Goal: Information Seeking & Learning: Learn about a topic

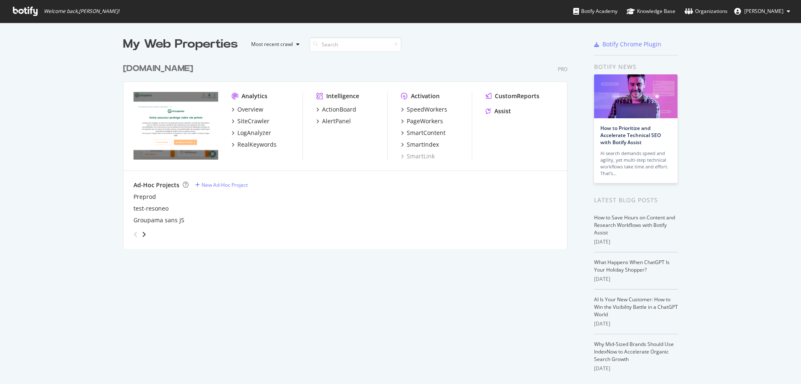
scroll to position [376, 787]
click at [244, 145] on div "RealKeywords" at bounding box center [256, 144] width 39 height 8
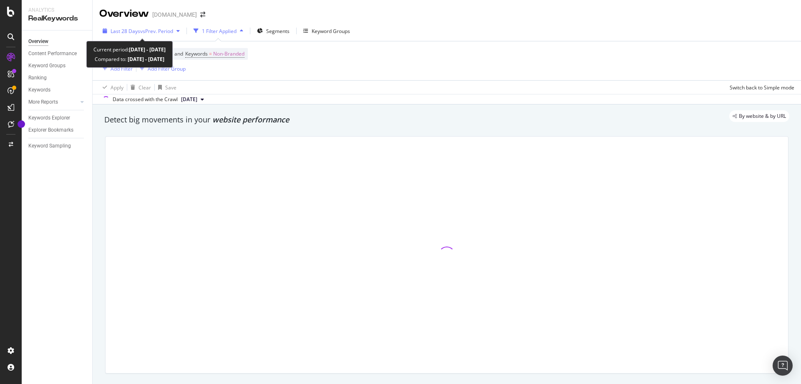
click at [166, 28] on span "vs Prev. Period" at bounding box center [156, 31] width 33 height 7
click at [388, 64] on div "Device = All and Country = All and Keywords = Non-Branded Add Filter Add Filter…" at bounding box center [446, 60] width 695 height 39
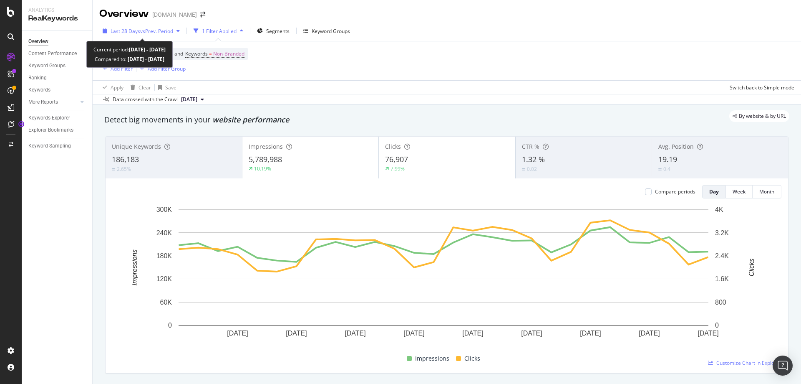
click at [165, 33] on span "vs Prev. Period" at bounding box center [156, 31] width 33 height 7
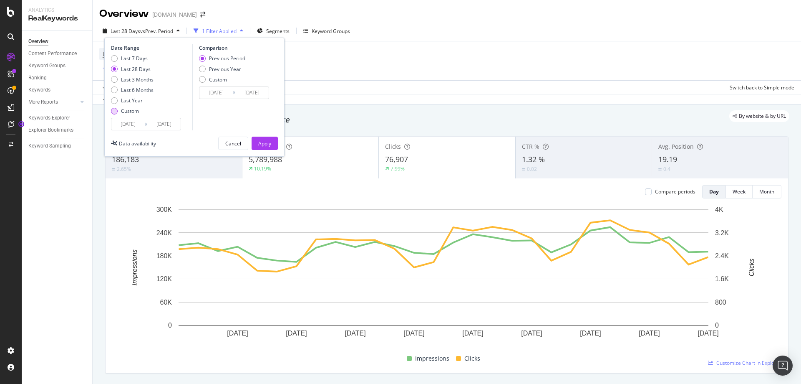
click at [113, 109] on div "Custom" at bounding box center [114, 111] width 7 height 7
click at [135, 127] on input "[DATE]" at bounding box center [127, 124] width 33 height 12
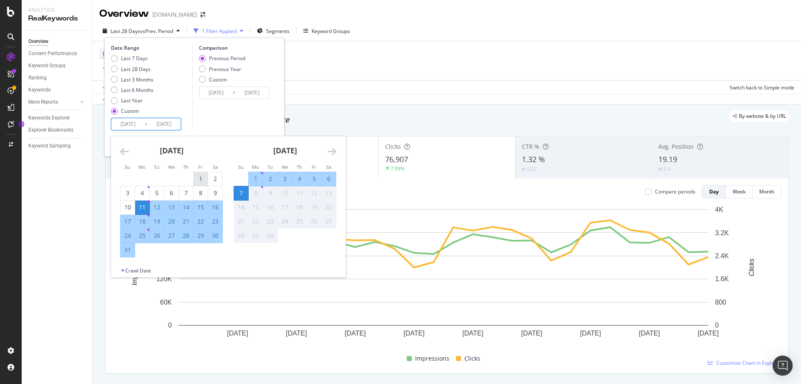
click at [202, 181] on div "1" at bounding box center [201, 178] width 14 height 8
type input "[DATE]"
click at [128, 252] on div "31" at bounding box center [128, 249] width 14 height 8
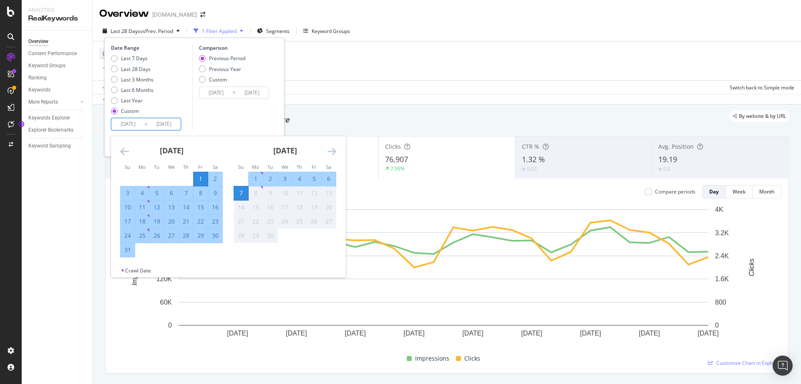
type input "[DATE]"
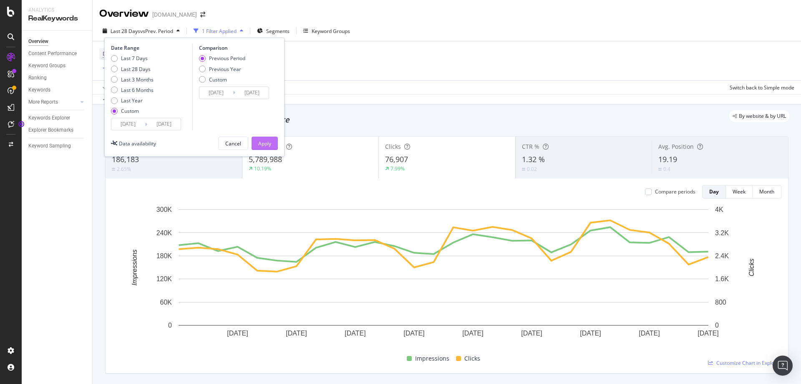
click at [270, 144] on div "Apply" at bounding box center [264, 143] width 13 height 7
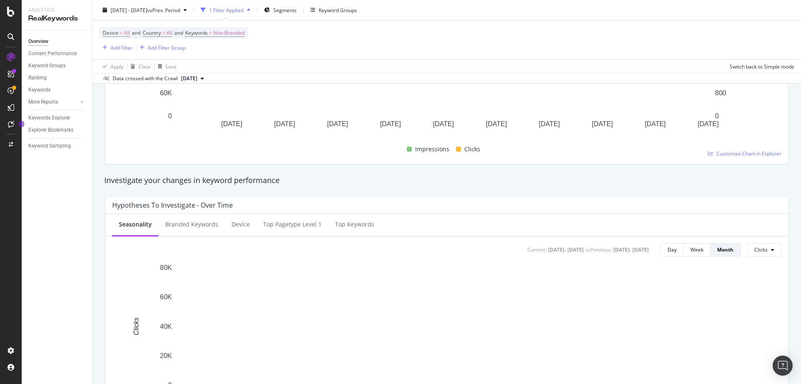
scroll to position [209, 0]
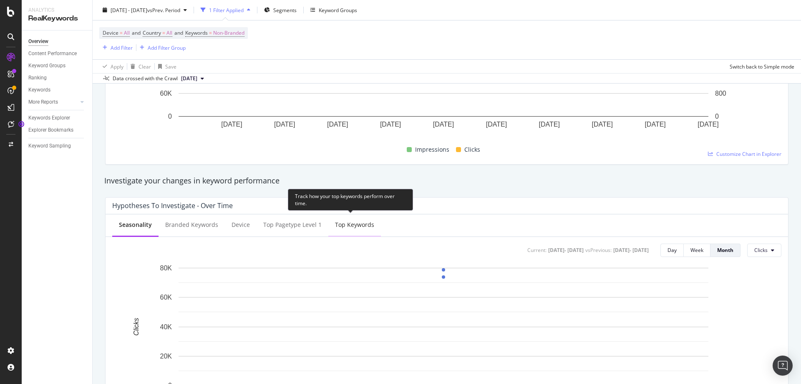
click at [353, 227] on div "Top Keywords" at bounding box center [354, 224] width 39 height 8
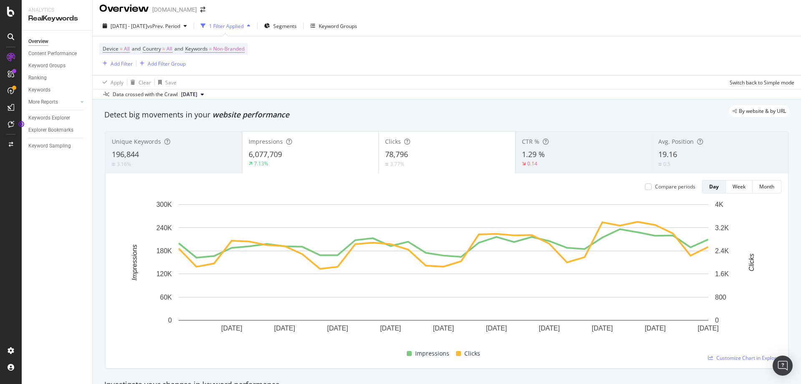
scroll to position [0, 0]
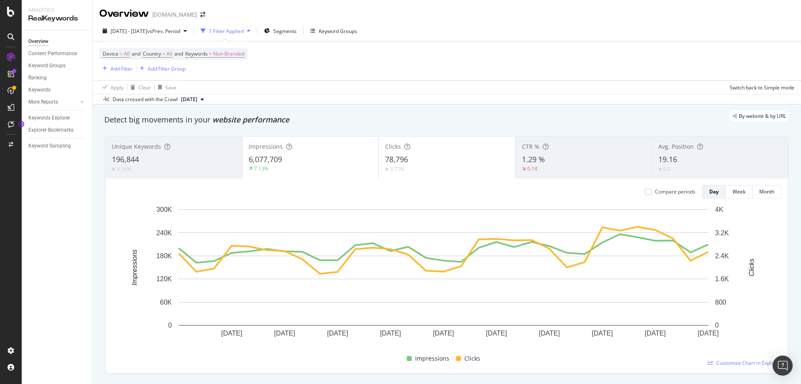
click at [678, 160] on div "19.16" at bounding box center [721, 159] width 124 height 11
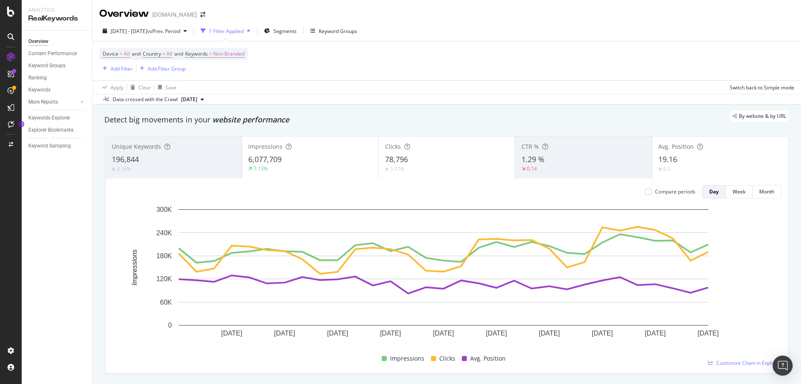
click at [422, 147] on div "Clicks" at bounding box center [447, 146] width 124 height 8
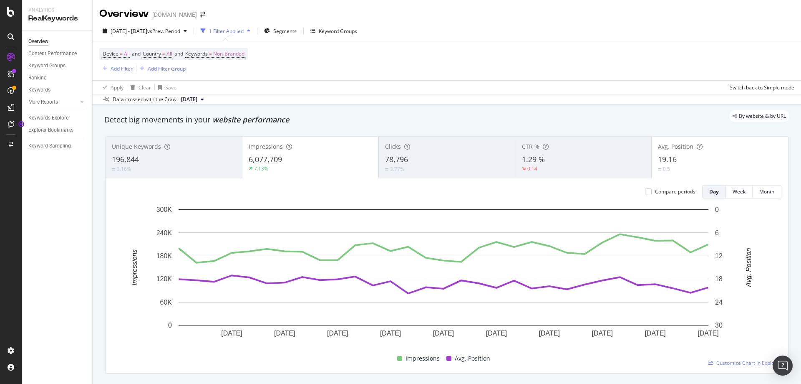
click at [293, 150] on div "Impressions" at bounding box center [311, 146] width 124 height 8
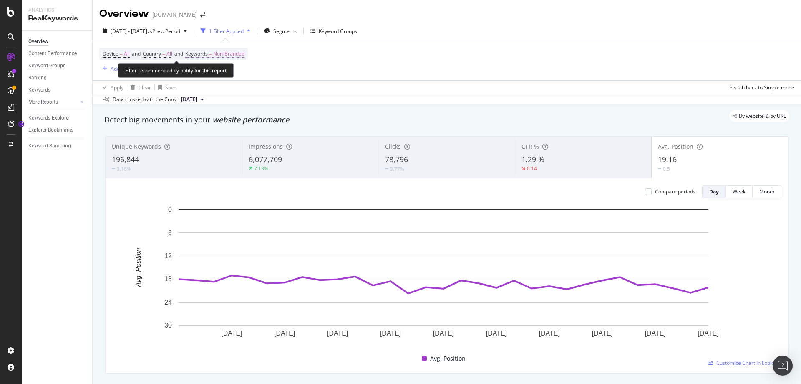
click at [232, 56] on span "Non-Branded" at bounding box center [228, 54] width 31 height 12
click at [395, 71] on div "Device = All and Country = All and Keywords = Non-Branded Add Filter Add Filter…" at bounding box center [446, 60] width 695 height 39
click at [50, 116] on div "Keywords Explorer" at bounding box center [49, 118] width 42 height 9
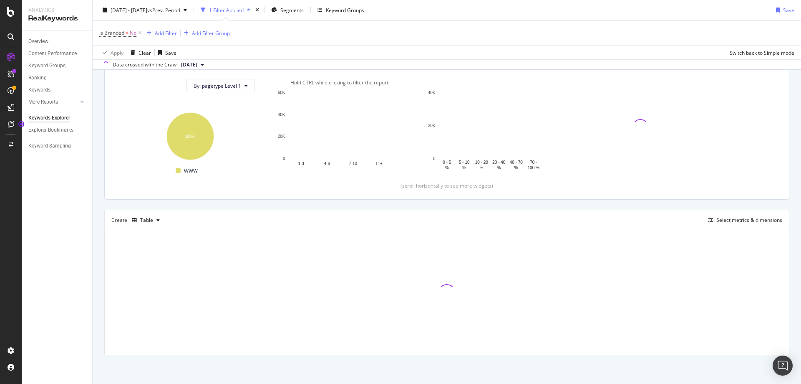
scroll to position [90, 0]
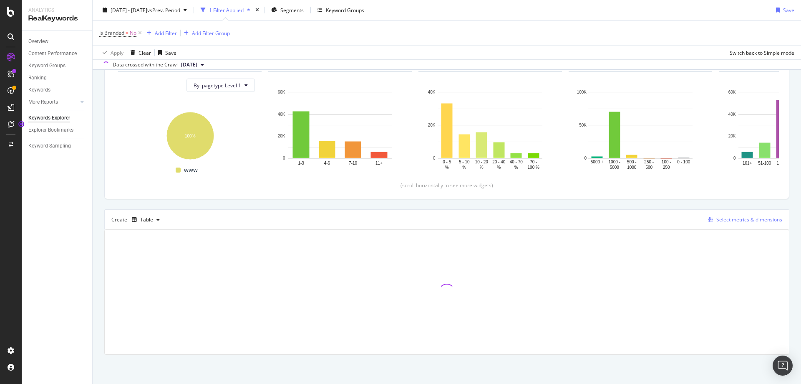
click at [738, 219] on div "Select metrics & dimensions" at bounding box center [750, 219] width 66 height 7
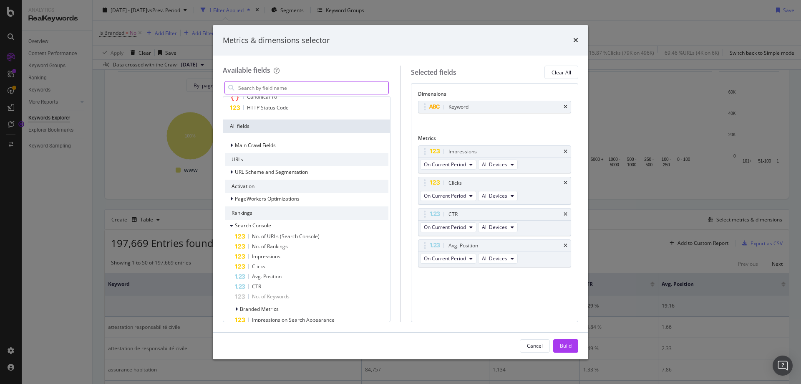
scroll to position [0, 0]
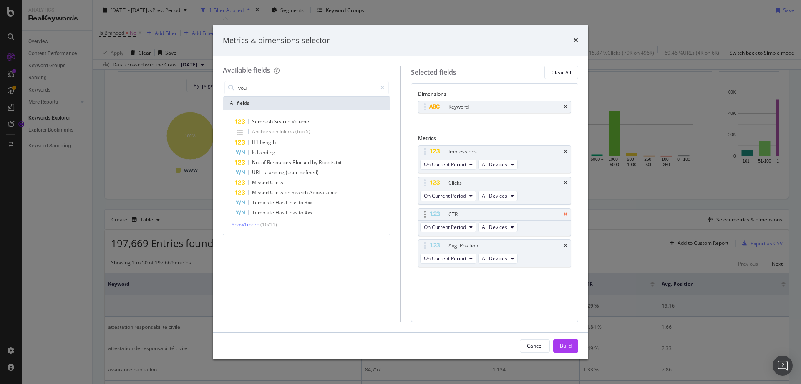
type input "voul"
click at [566, 214] on icon "times" at bounding box center [566, 214] width 4 height 5
click at [568, 181] on div "Clicks" at bounding box center [495, 183] width 153 height 12
drag, startPoint x: 566, startPoint y: 183, endPoint x: 565, endPoint y: 167, distance: 16.3
click at [566, 183] on icon "times" at bounding box center [566, 182] width 4 height 5
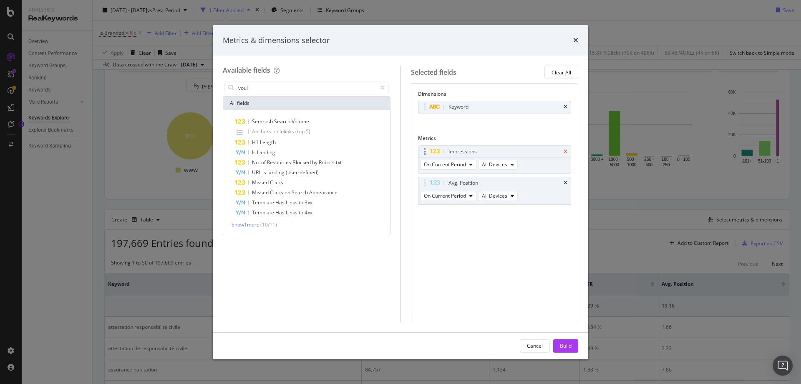
click at [567, 154] on icon "times" at bounding box center [566, 151] width 4 height 5
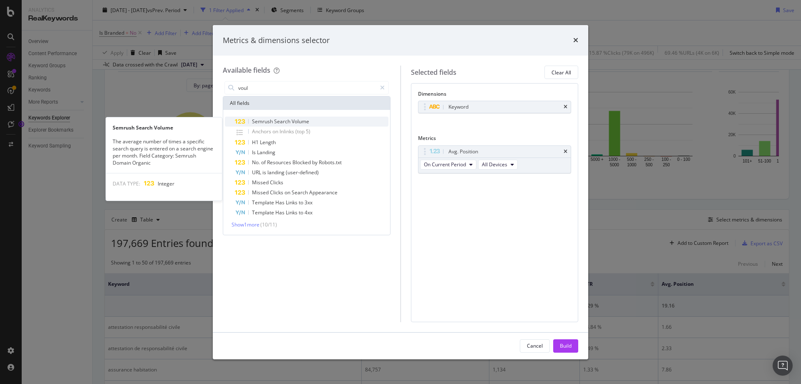
click at [282, 121] on span "Search" at bounding box center [283, 121] width 18 height 7
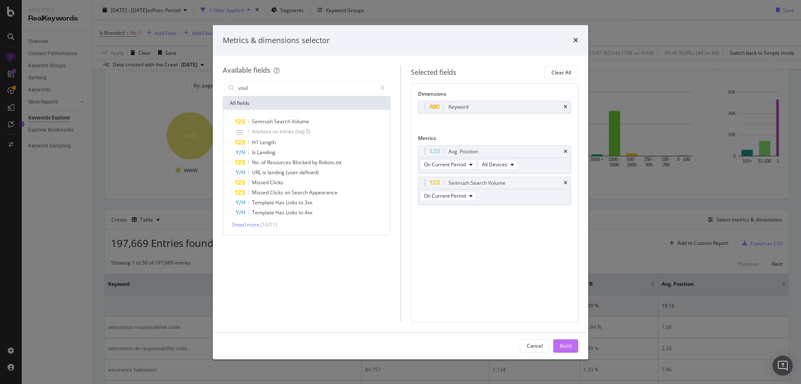
click at [567, 343] on div "Build" at bounding box center [566, 345] width 12 height 7
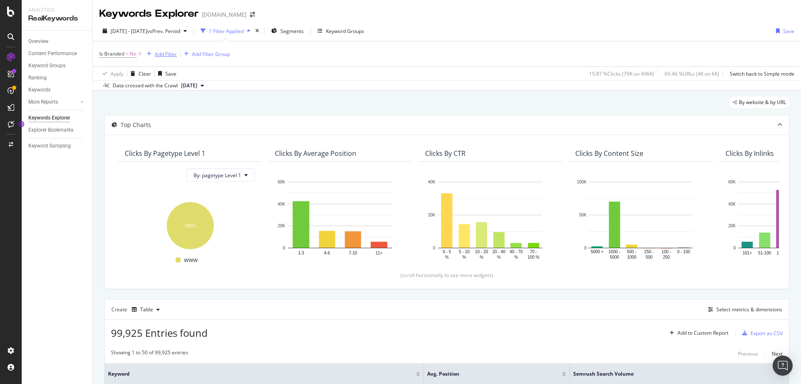
click at [168, 51] on div "Add Filter" at bounding box center [166, 54] width 22 height 7
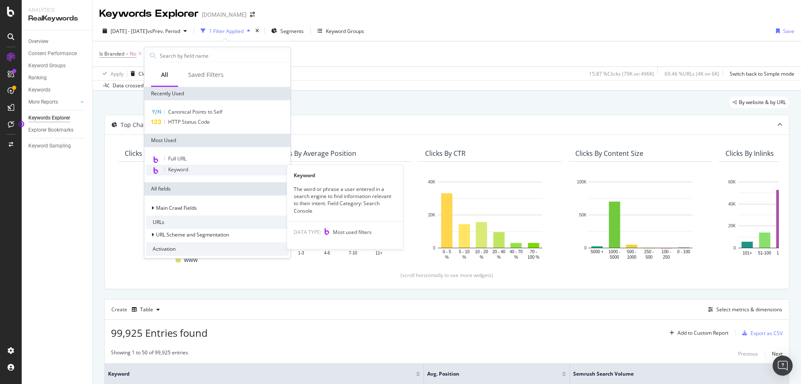
click at [183, 171] on span "Keyword" at bounding box center [178, 169] width 20 height 7
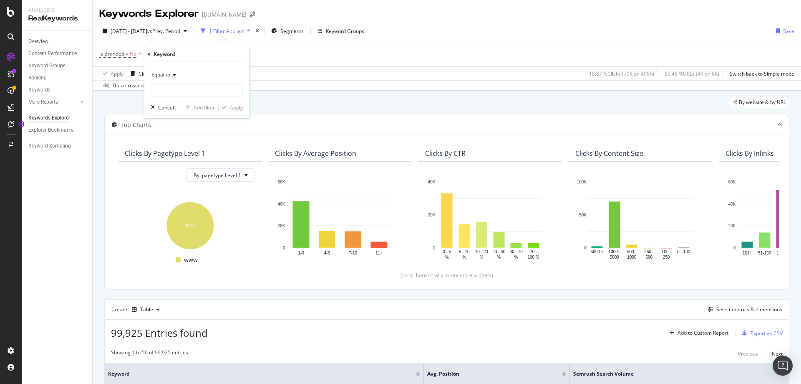
click at [177, 74] on div "Equal to" at bounding box center [197, 74] width 92 height 13
click at [173, 167] on span "Doesn't contain" at bounding box center [173, 167] width 36 height 7
click at [176, 91] on input "text" at bounding box center [197, 89] width 91 height 13
type input "groupa"
click at [237, 110] on div "Apply" at bounding box center [236, 107] width 13 height 7
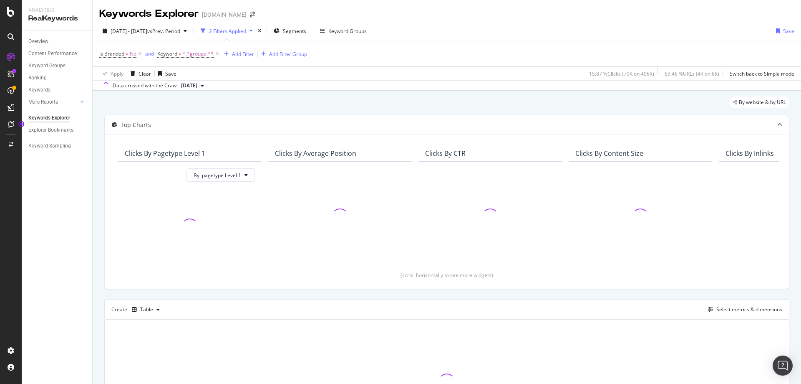
click at [139, 53] on icon at bounding box center [139, 54] width 7 height 8
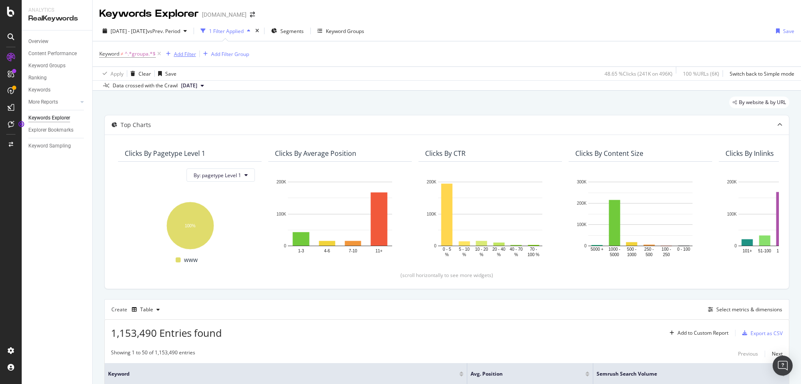
click at [190, 57] on div "Add Filter" at bounding box center [185, 54] width 22 height 7
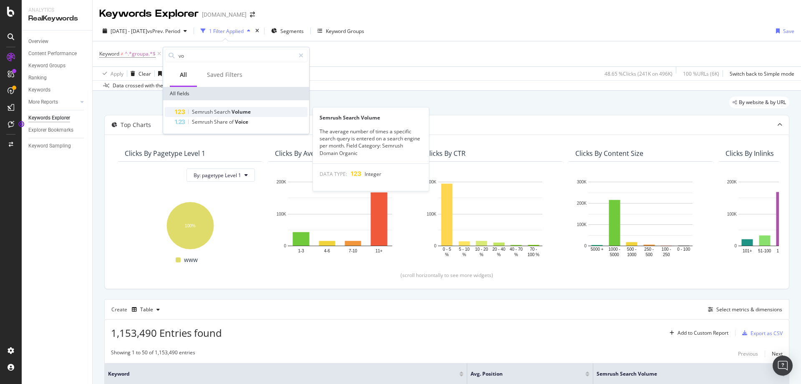
type input "vo"
click at [221, 110] on span "Search" at bounding box center [223, 111] width 18 height 7
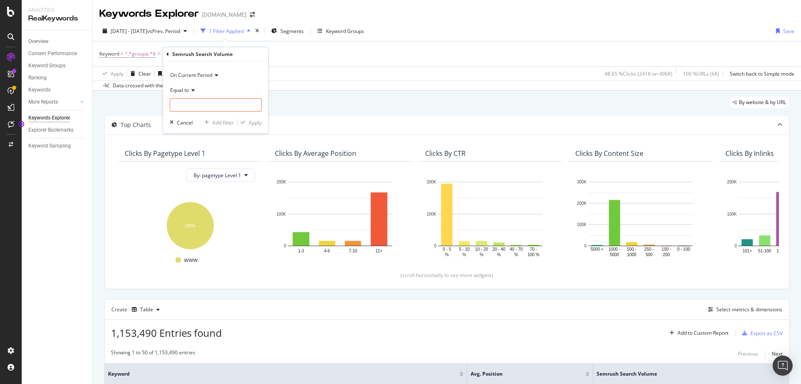
click at [192, 88] on icon at bounding box center [192, 90] width 6 height 5
click at [197, 151] on span "Greater than" at bounding box center [189, 150] width 30 height 7
click at [202, 103] on input "number" at bounding box center [216, 104] width 92 height 13
drag, startPoint x: 195, startPoint y: 104, endPoint x: 131, endPoint y: 105, distance: 63.9
click at [131, 105] on body "Analytics RealKeywords Overview Content Performance Keyword Groups Ranking Keyw…" at bounding box center [400, 192] width 801 height 384
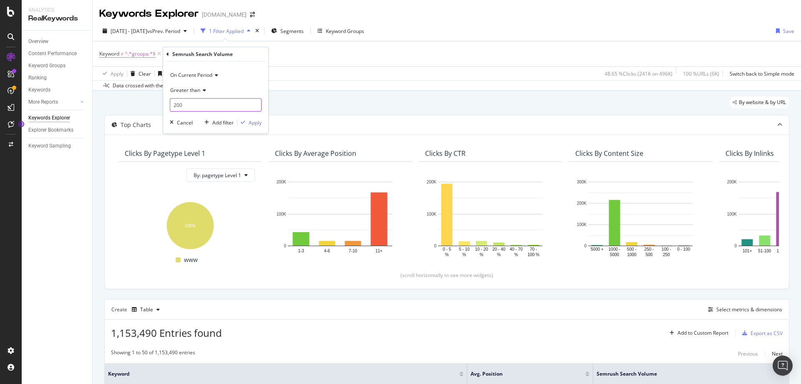
drag, startPoint x: 182, startPoint y: 100, endPoint x: 150, endPoint y: 101, distance: 32.1
click at [151, 101] on body "Analytics RealKeywords Overview Content Performance Keyword Groups Ranking Keyw…" at bounding box center [400, 192] width 801 height 384
drag, startPoint x: 187, startPoint y: 104, endPoint x: 168, endPoint y: 104, distance: 19.2
click at [168, 104] on div "On Current Period Greater than 200 Cancel Add filter Apply" at bounding box center [215, 97] width 105 height 72
type input "500"
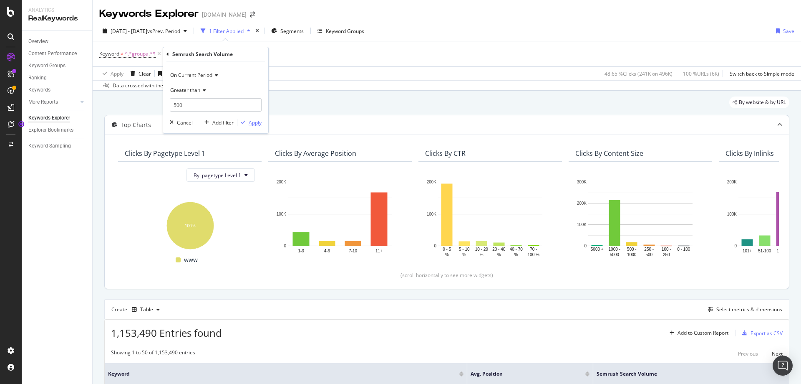
drag, startPoint x: 254, startPoint y: 124, endPoint x: 310, endPoint y: 116, distance: 56.5
click at [255, 124] on div "Apply" at bounding box center [255, 122] width 13 height 7
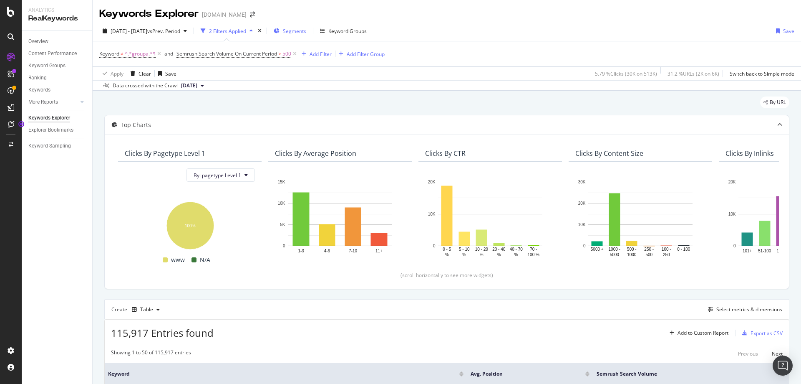
click at [306, 34] on span "Segments" at bounding box center [294, 31] width 23 height 7
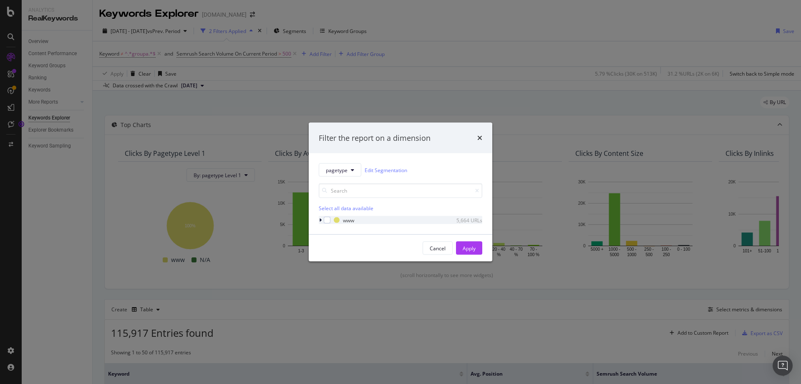
click at [320, 221] on icon "modal" at bounding box center [320, 219] width 3 height 5
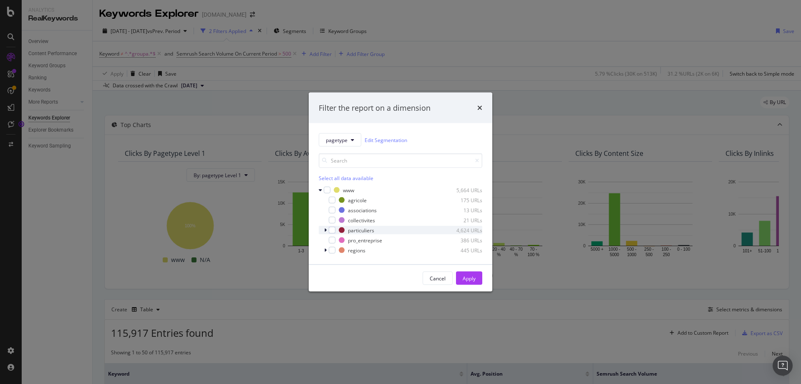
click at [327, 230] on div "modal" at bounding box center [326, 230] width 5 height 8
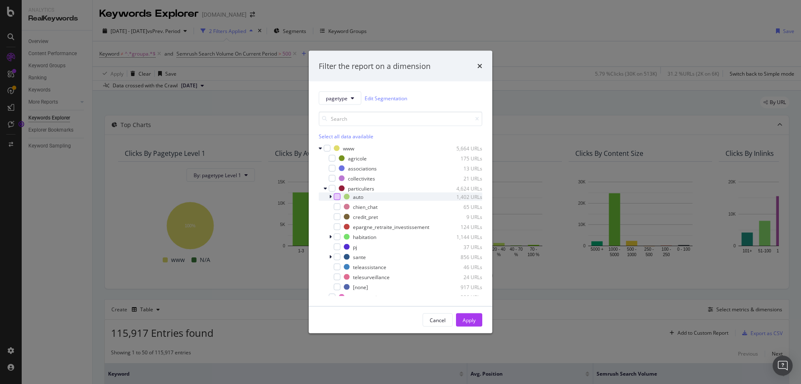
click at [338, 197] on div "modal" at bounding box center [337, 196] width 7 height 7
click at [471, 322] on div "Apply" at bounding box center [469, 319] width 13 height 7
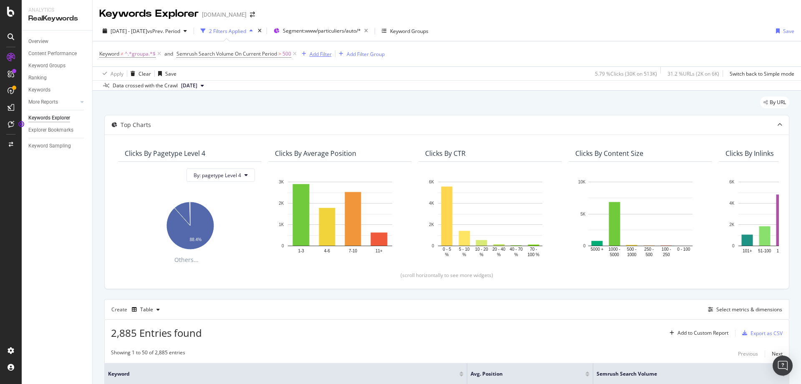
click at [322, 53] on div "Add Filter" at bounding box center [321, 54] width 22 height 7
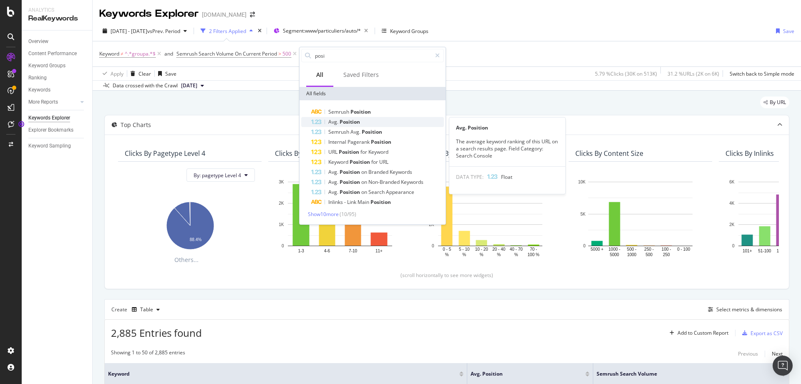
type input "posi"
click at [342, 120] on span "Position" at bounding box center [350, 121] width 20 height 7
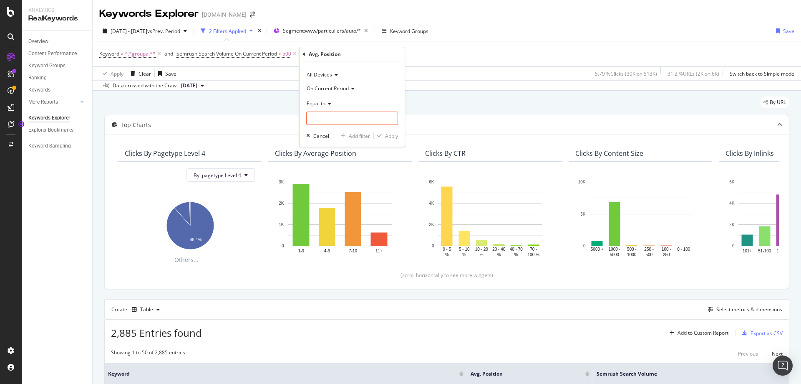
click at [328, 103] on icon at bounding box center [329, 103] width 6 height 5
click at [327, 153] on span "Less than or equal to" at bounding box center [335, 152] width 48 height 7
click at [330, 119] on input "number" at bounding box center [352, 117] width 92 height 13
type input "20"
click at [394, 138] on div "Apply" at bounding box center [391, 135] width 13 height 7
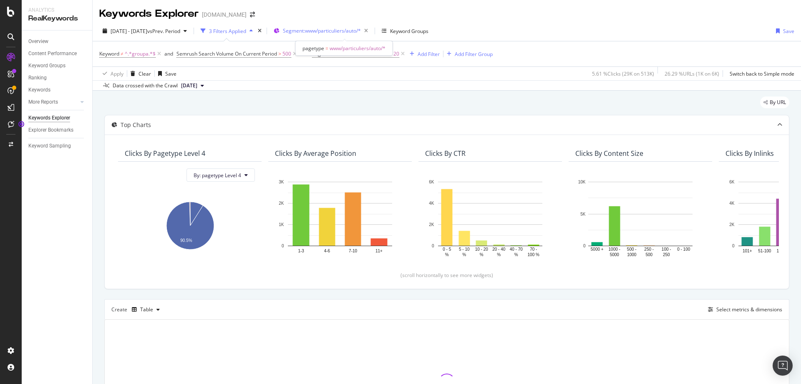
click at [361, 30] on span "Segment: www/particuliers/auto/*" at bounding box center [322, 30] width 78 height 7
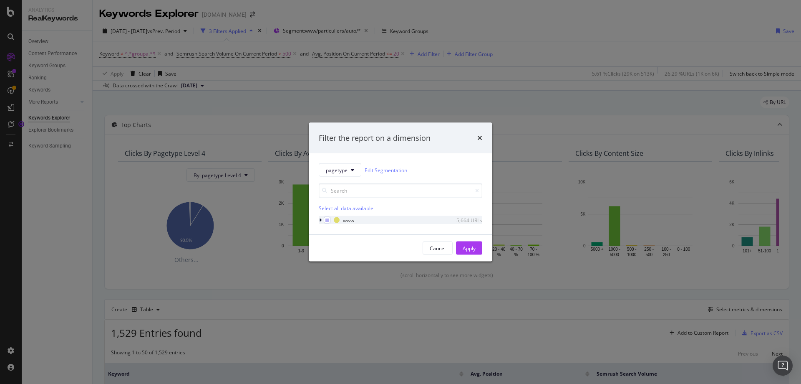
click at [321, 221] on icon "modal" at bounding box center [320, 219] width 3 height 5
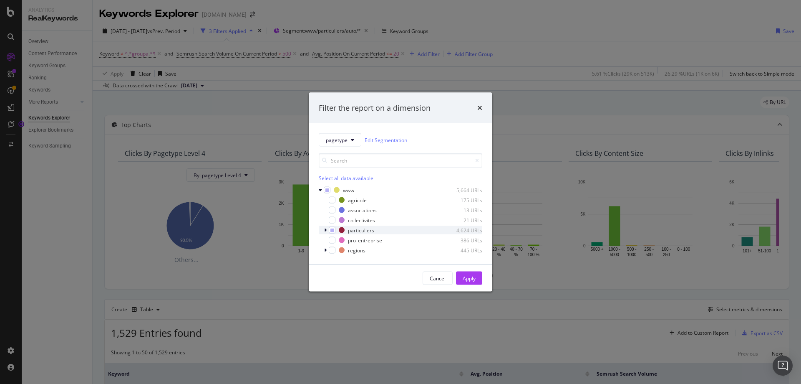
click at [326, 230] on icon "modal" at bounding box center [325, 229] width 3 height 5
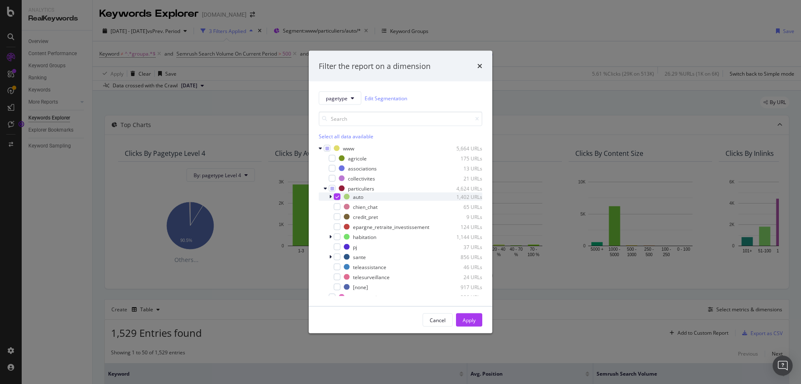
click at [329, 197] on div "modal" at bounding box center [331, 196] width 5 height 8
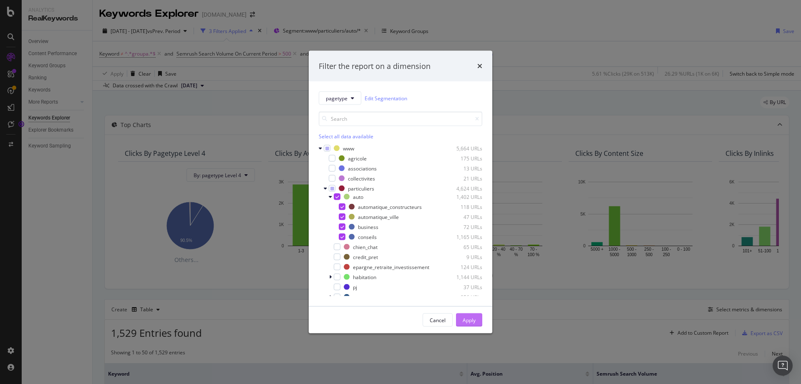
click at [473, 323] on div "Apply" at bounding box center [469, 319] width 13 height 7
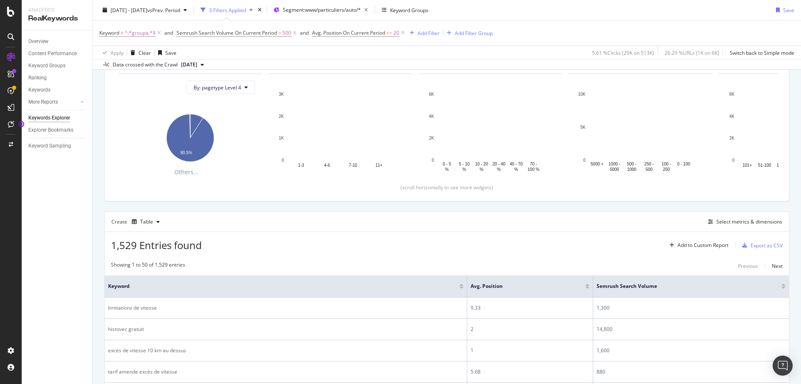
scroll to position [125, 0]
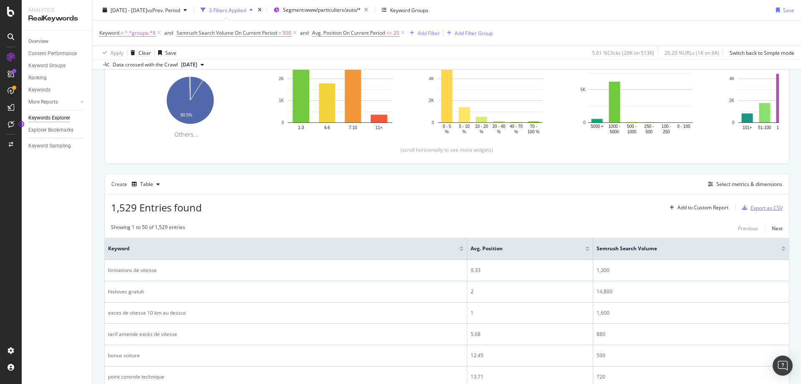
click at [758, 207] on div "Export as CSV" at bounding box center [767, 207] width 32 height 7
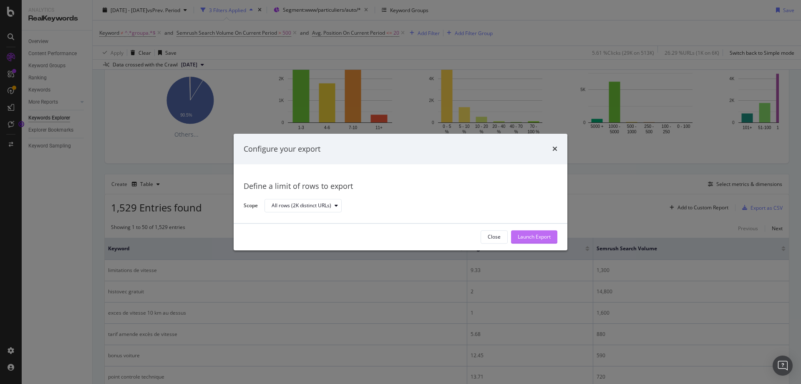
click at [534, 237] on div "Launch Export" at bounding box center [534, 236] width 33 height 7
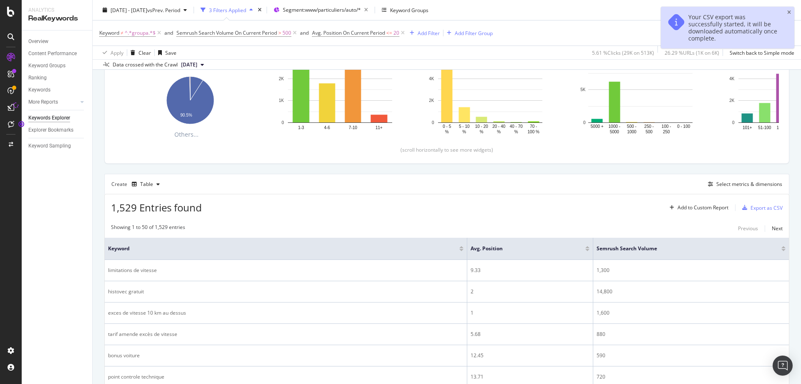
click at [789, 13] on div "[DATE] - [DATE] vs Prev. Period 3 Filters Applied Segment: www/particuliers/aut…" at bounding box center [447, 11] width 709 height 17
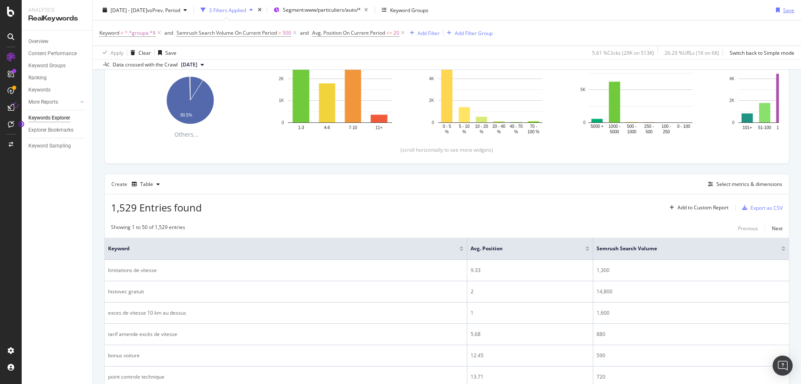
click at [783, 8] on div "Save" at bounding box center [788, 9] width 11 height 7
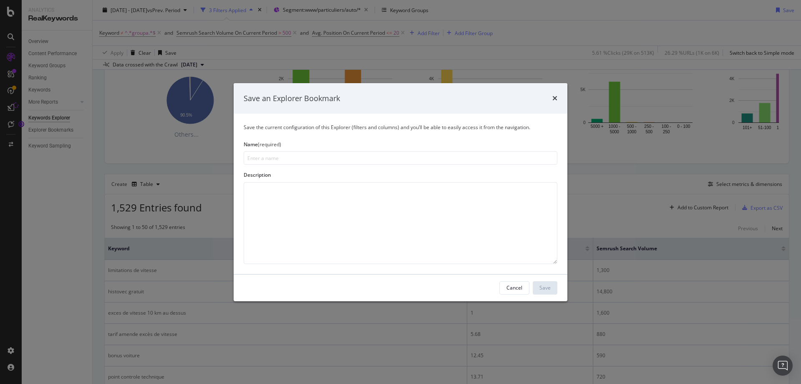
click at [259, 157] on input "modal" at bounding box center [401, 157] width 314 height 13
type input "v"
type input "position moyenne et volume de recherche d'un segment"
click at [345, 220] on textarea "modal" at bounding box center [401, 223] width 314 height 82
type textarea "filtres : hors marque uniquement volume > 500 position moyenne <=20"
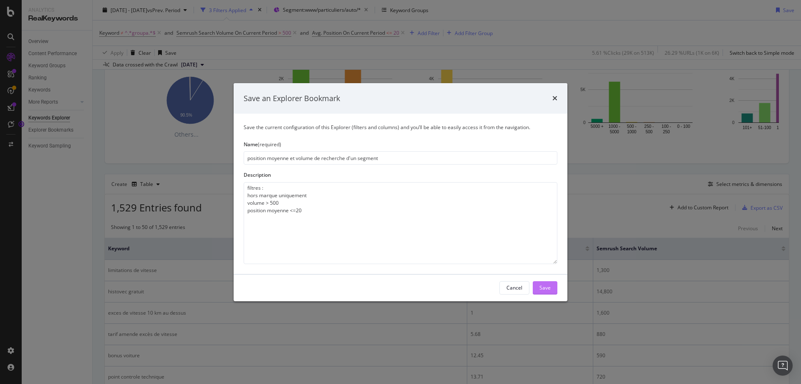
click at [548, 288] on div "Save" at bounding box center [545, 287] width 11 height 7
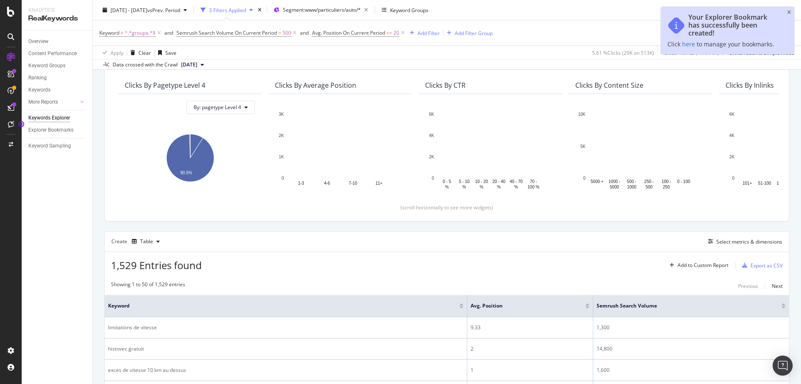
scroll to position [183, 0]
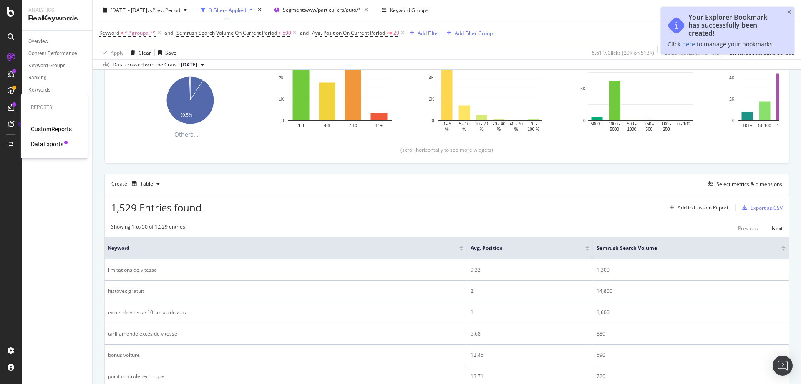
click at [49, 143] on div "DataExports" at bounding box center [47, 144] width 33 height 8
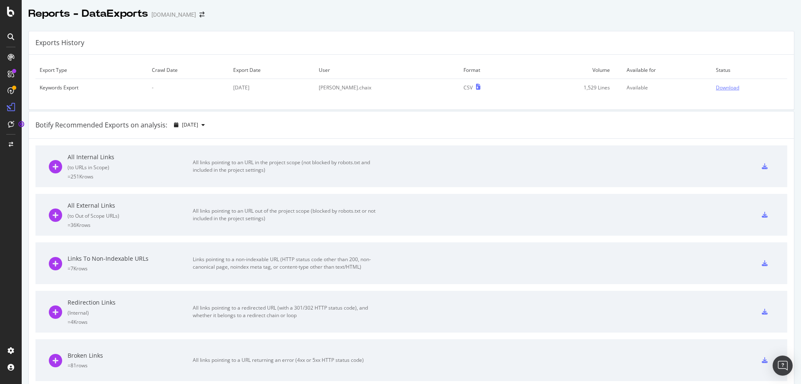
click at [716, 89] on div "Download" at bounding box center [727, 87] width 23 height 7
click at [52, 123] on div "RealKeywords" at bounding box center [49, 124] width 37 height 8
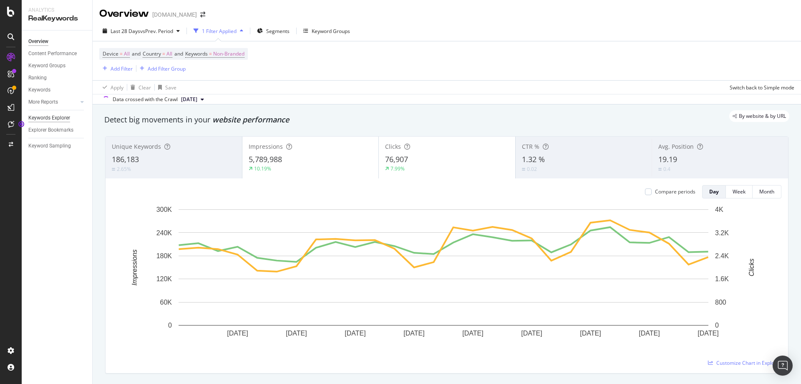
click at [52, 115] on div "Keywords Explorer" at bounding box center [49, 118] width 42 height 9
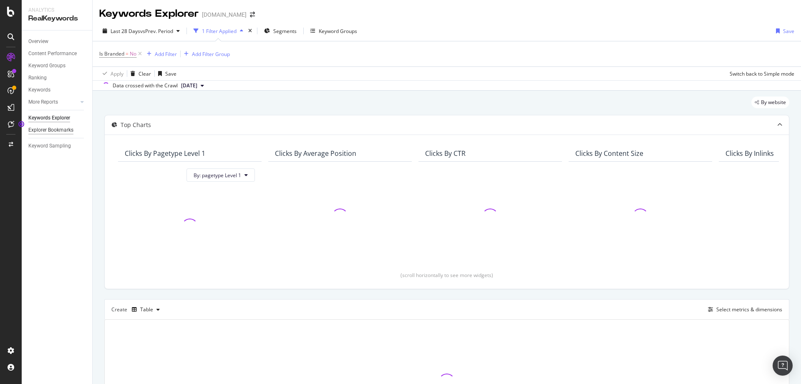
click at [48, 132] on div "Explorer Bookmarks" at bounding box center [50, 130] width 45 height 9
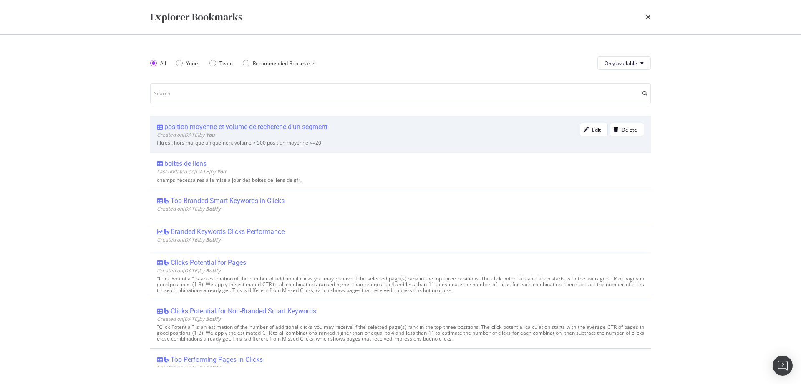
click at [248, 127] on div "position moyenne et volume de recherche d'un segment" at bounding box center [245, 127] width 163 height 8
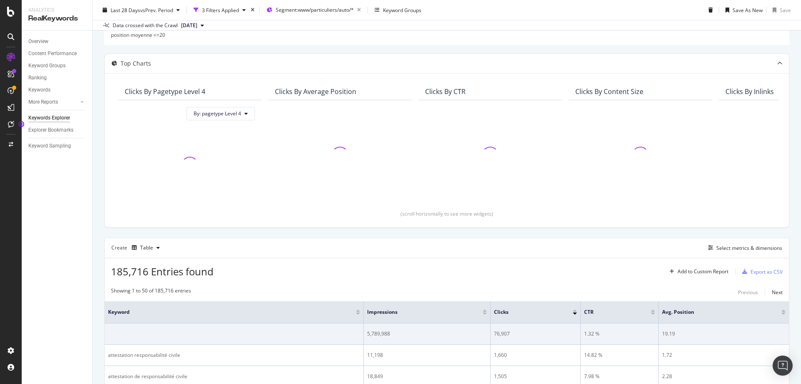
scroll to position [125, 0]
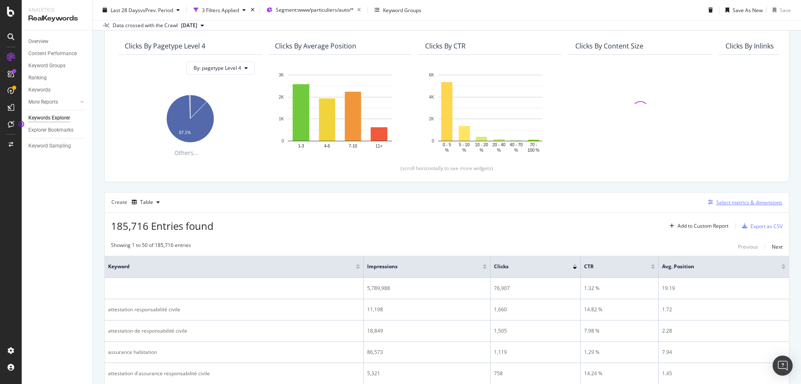
click at [732, 202] on div "Select metrics & dimensions" at bounding box center [750, 202] width 66 height 7
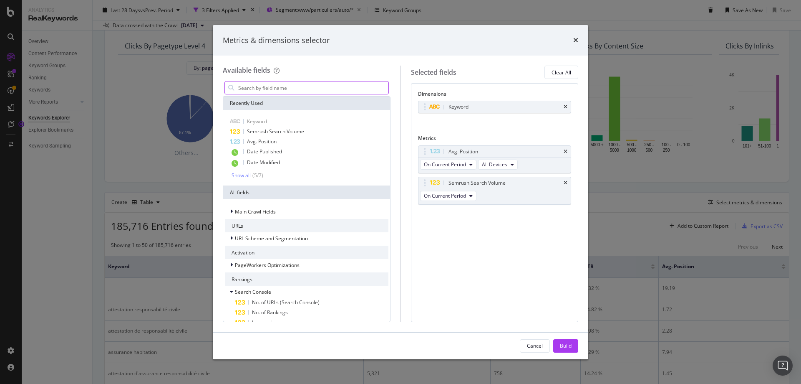
click at [281, 85] on input "modal" at bounding box center [312, 87] width 151 height 13
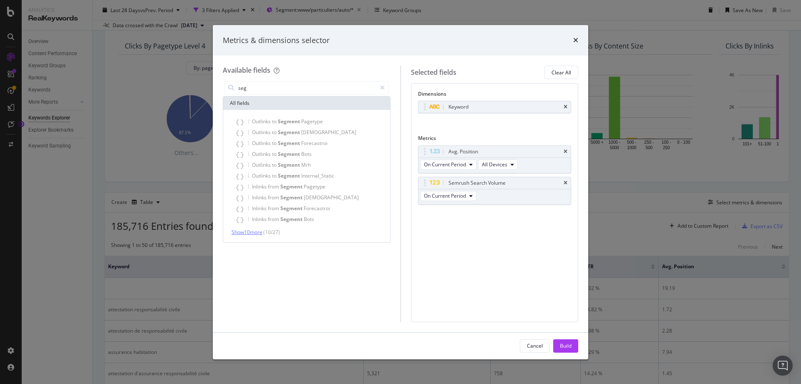
click at [259, 230] on span "Show 10 more" at bounding box center [247, 231] width 31 height 7
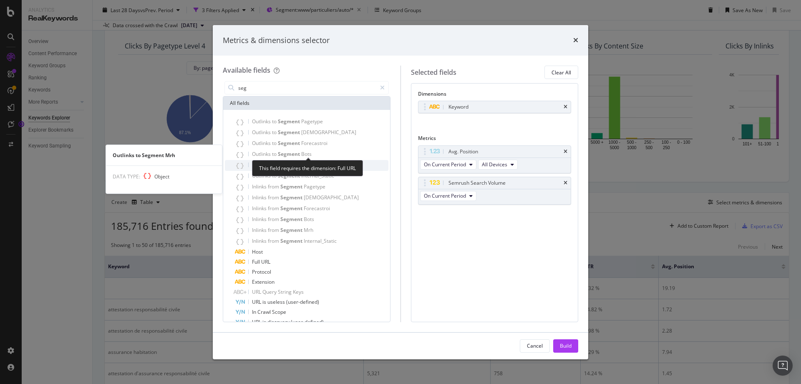
scroll to position [23, 0]
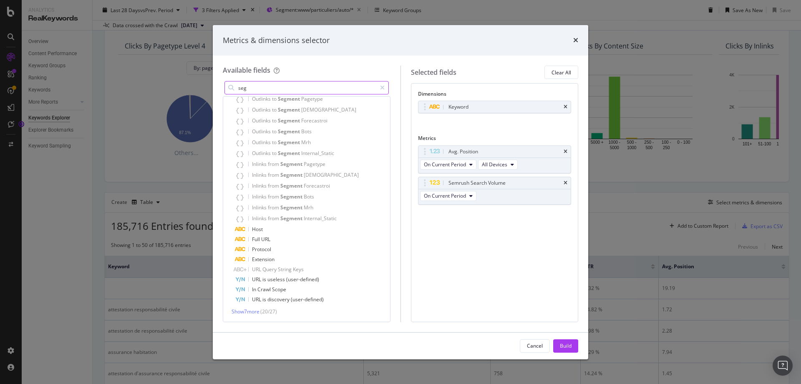
click at [266, 88] on input "seg" at bounding box center [306, 87] width 139 height 13
click at [277, 89] on input "seg" at bounding box center [306, 87] width 139 height 13
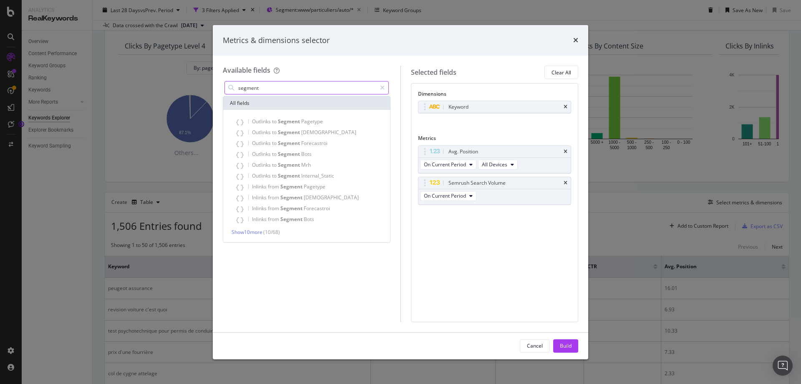
scroll to position [0, 0]
drag, startPoint x: 275, startPoint y: 91, endPoint x: 217, endPoint y: 84, distance: 58.0
click at [220, 85] on div "Available fields segment All fields Outlinks to Segment Pagetype Outlinks to Se…" at bounding box center [401, 194] width 376 height 276
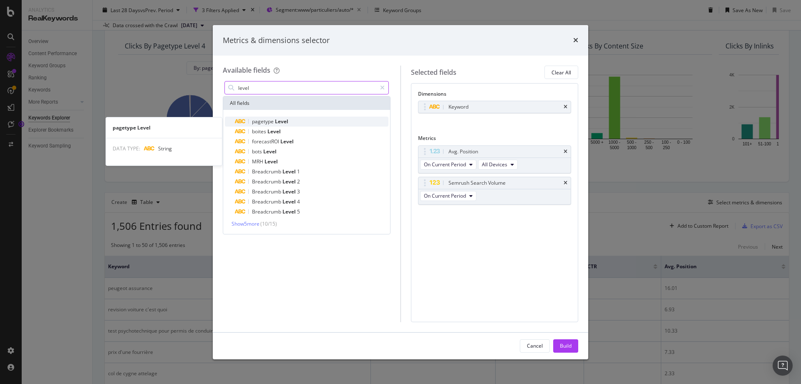
type input "level"
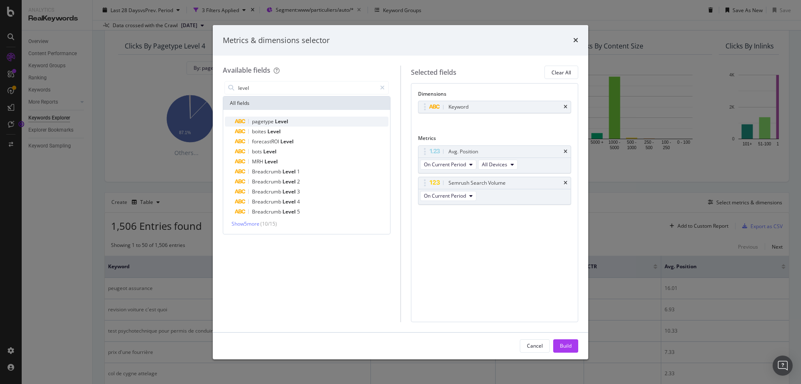
click at [283, 119] on span "Level" at bounding box center [281, 121] width 13 height 7
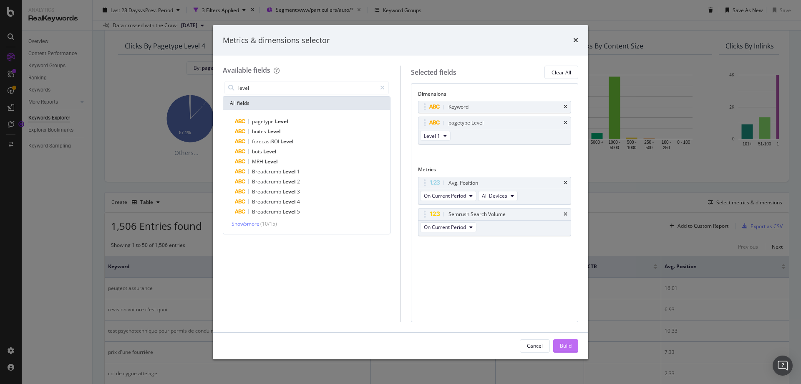
click at [571, 346] on div "Build" at bounding box center [566, 345] width 12 height 7
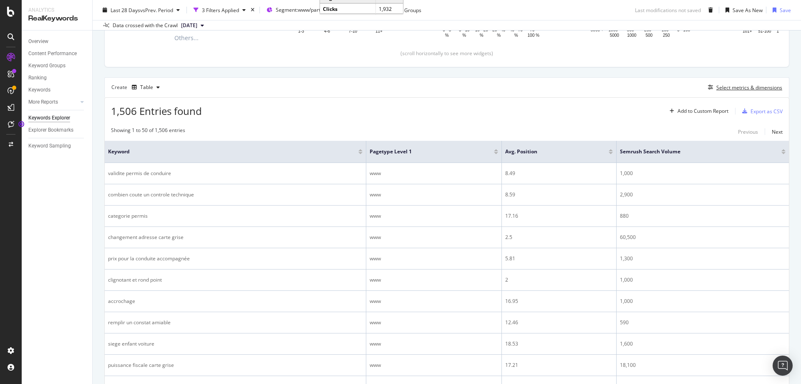
scroll to position [192, 0]
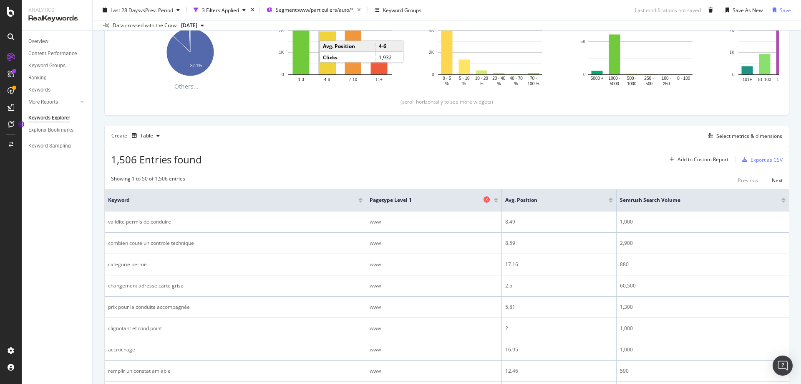
click at [484, 199] on icon at bounding box center [487, 199] width 6 height 6
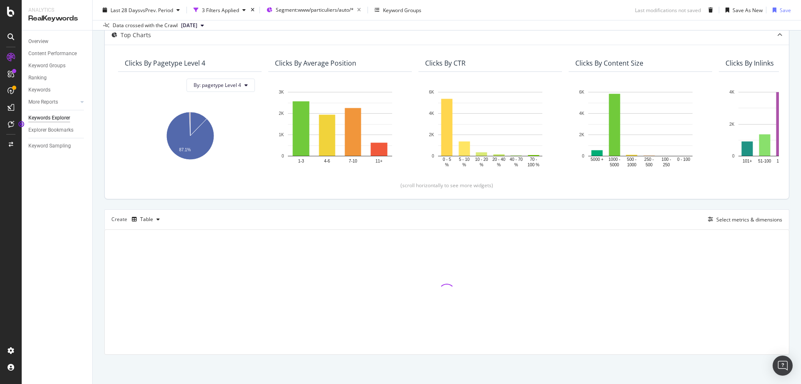
scroll to position [108, 0]
click at [745, 216] on div "Select metrics & dimensions" at bounding box center [750, 219] width 66 height 7
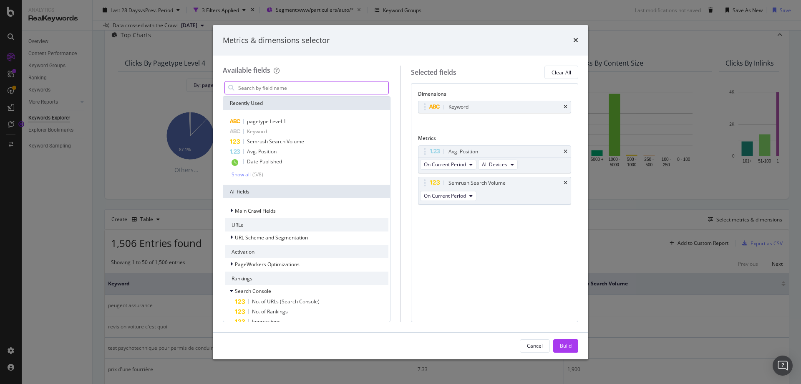
click at [270, 91] on input "modal" at bounding box center [312, 87] width 151 height 13
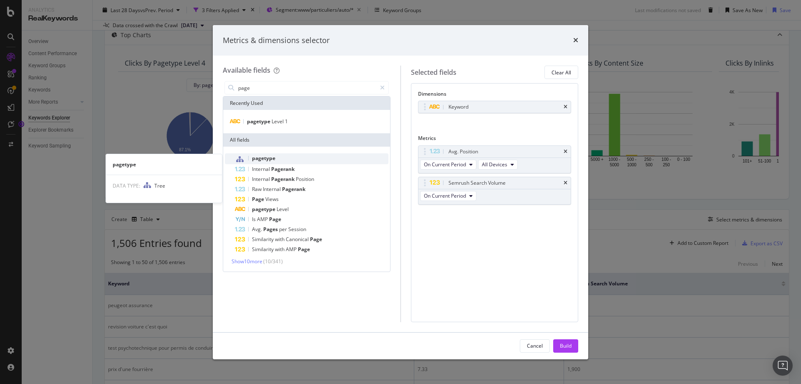
type input "page"
click at [270, 156] on span "pagetype" at bounding box center [263, 157] width 23 height 7
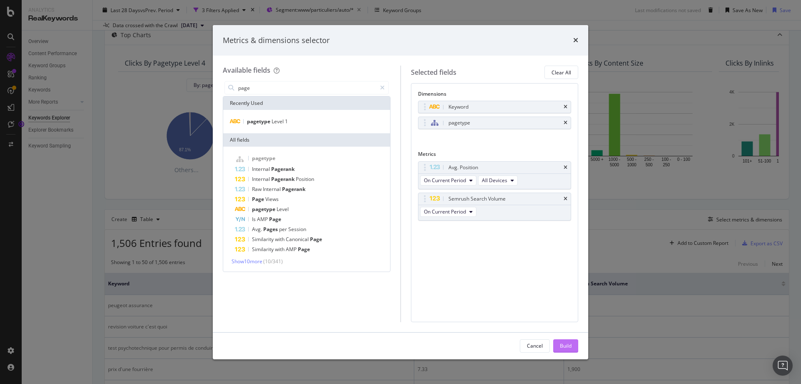
click at [566, 346] on div "Build" at bounding box center [566, 345] width 12 height 7
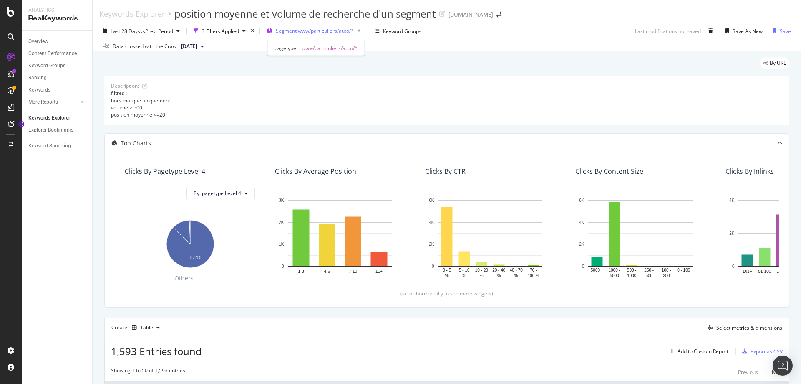
click at [330, 30] on span "Segment: www/particuliers/auto/*" at bounding box center [315, 30] width 78 height 7
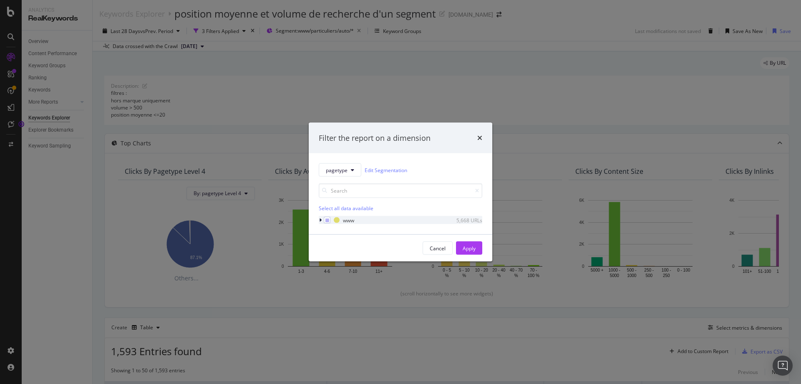
click at [321, 221] on icon "modal" at bounding box center [320, 219] width 3 height 5
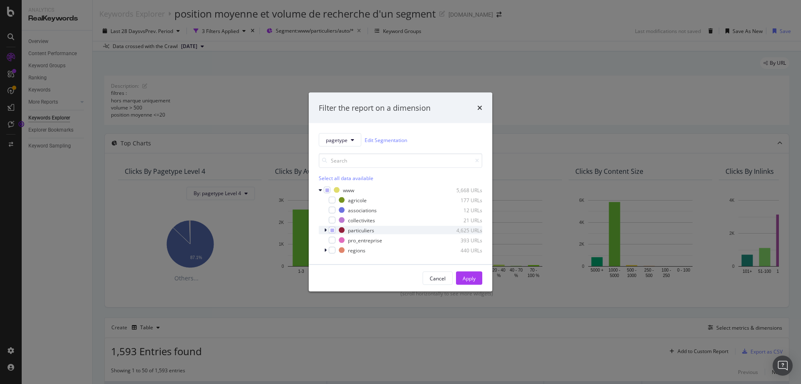
click at [326, 230] on icon "modal" at bounding box center [325, 229] width 3 height 5
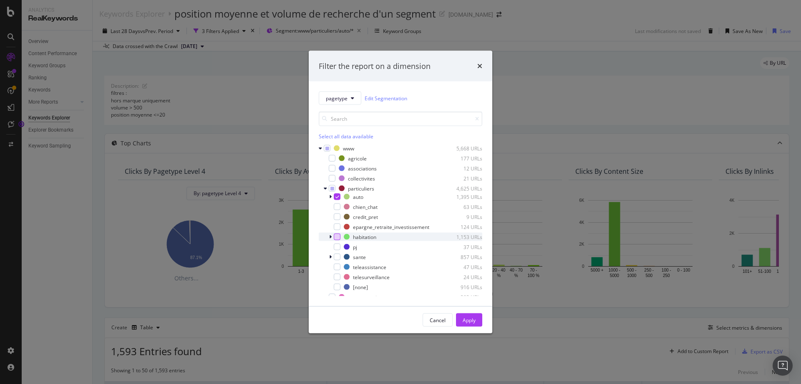
click at [338, 234] on div "modal" at bounding box center [337, 236] width 7 height 7
click at [338, 253] on div "modal" at bounding box center [337, 256] width 7 height 7
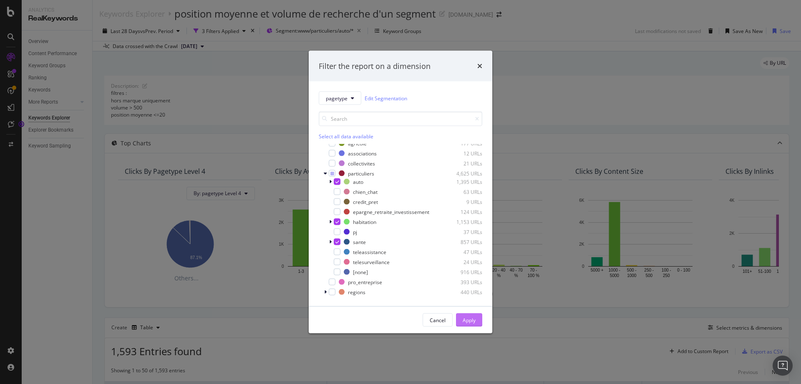
click at [470, 326] on div "Apply" at bounding box center [469, 319] width 13 height 13
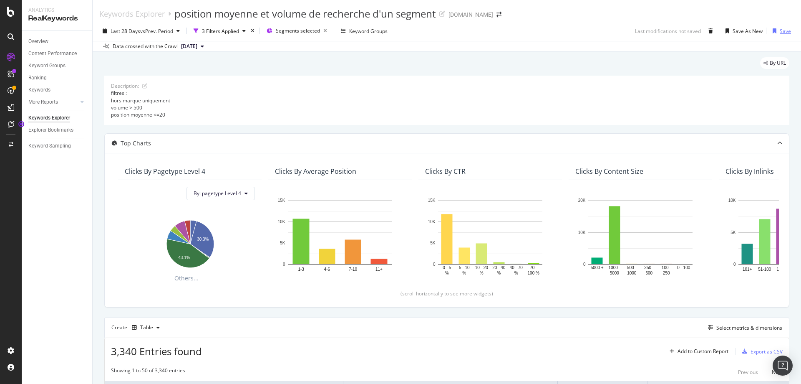
click at [780, 32] on div "Save" at bounding box center [785, 31] width 11 height 7
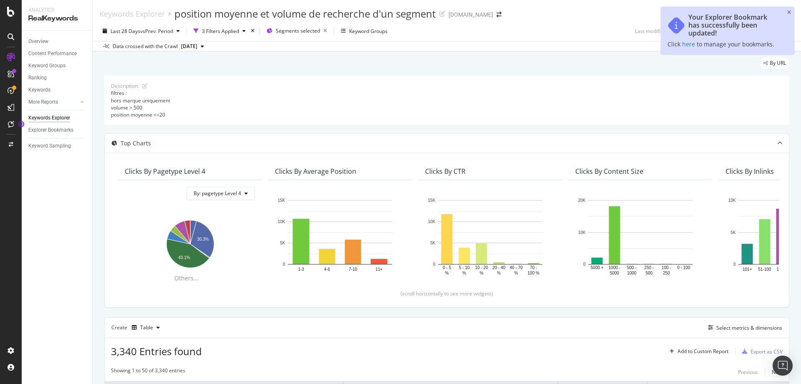
drag, startPoint x: 791, startPoint y: 12, endPoint x: 786, endPoint y: 19, distance: 8.6
click at [789, 13] on icon "close toast" at bounding box center [790, 12] width 4 height 5
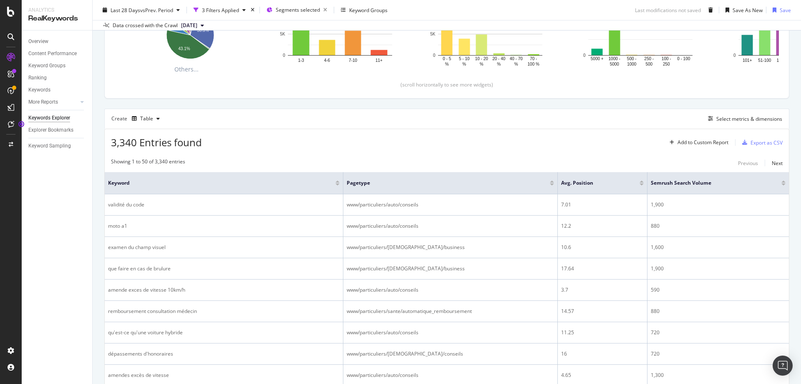
scroll to position [167, 0]
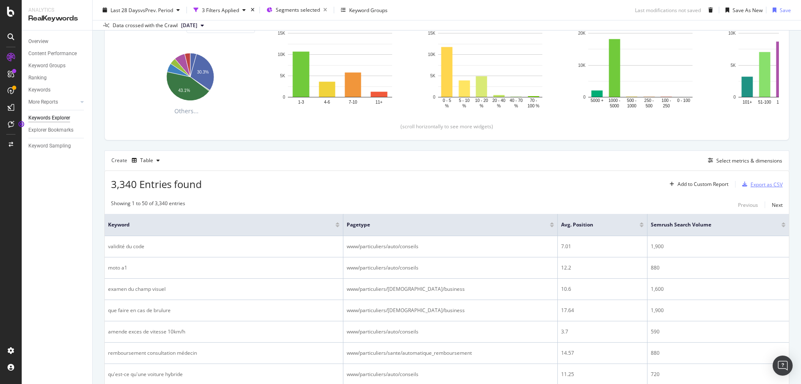
click at [760, 182] on div "Export as CSV" at bounding box center [767, 184] width 32 height 7
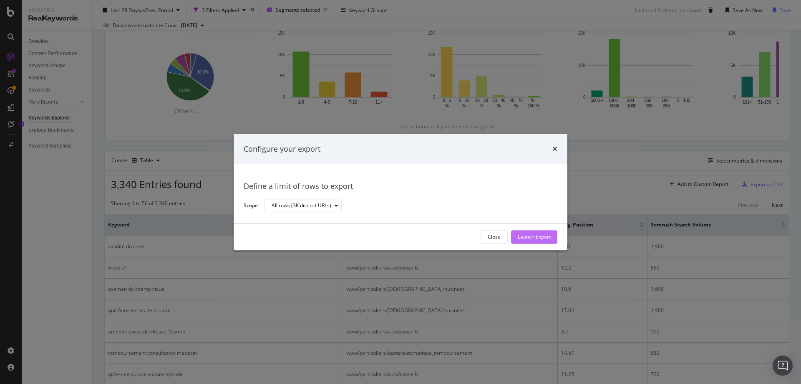
click at [539, 234] on div "Launch Export" at bounding box center [534, 236] width 33 height 7
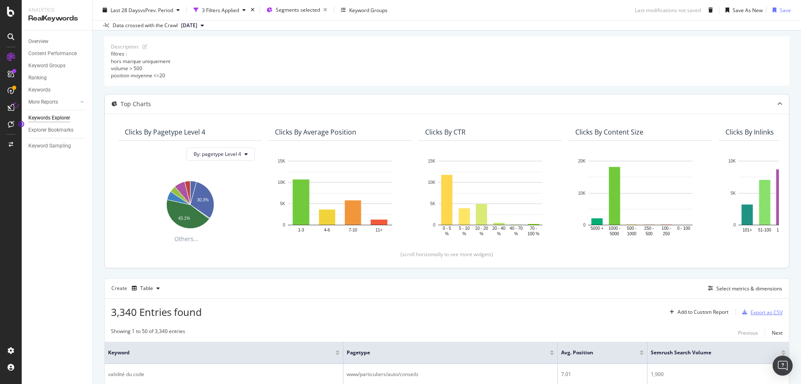
scroll to position [125, 0]
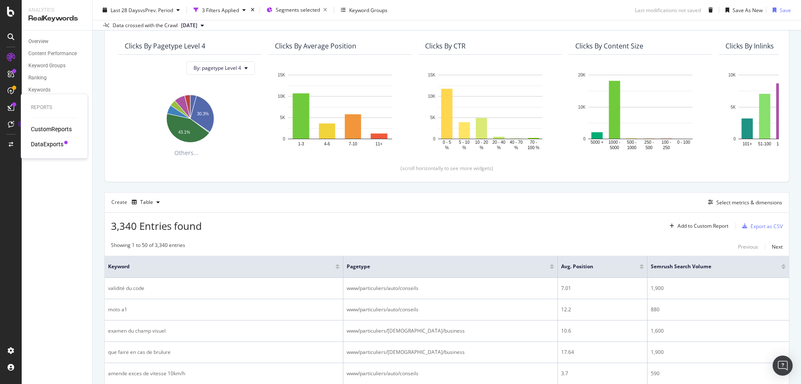
click at [45, 144] on div "DataExports" at bounding box center [47, 144] width 33 height 8
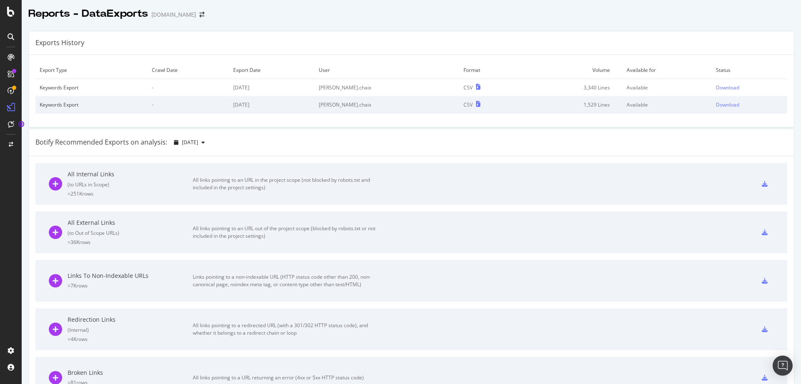
click at [528, 61] on td "Volume" at bounding box center [571, 70] width 102 height 18
click at [716, 87] on div "Download" at bounding box center [727, 87] width 23 height 7
click at [56, 124] on div "RealKeywords" at bounding box center [49, 124] width 37 height 8
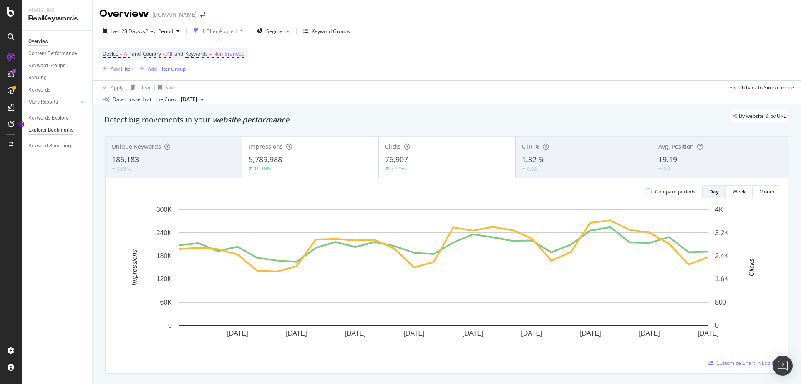
click at [53, 128] on div "Explorer Bookmarks" at bounding box center [50, 130] width 45 height 9
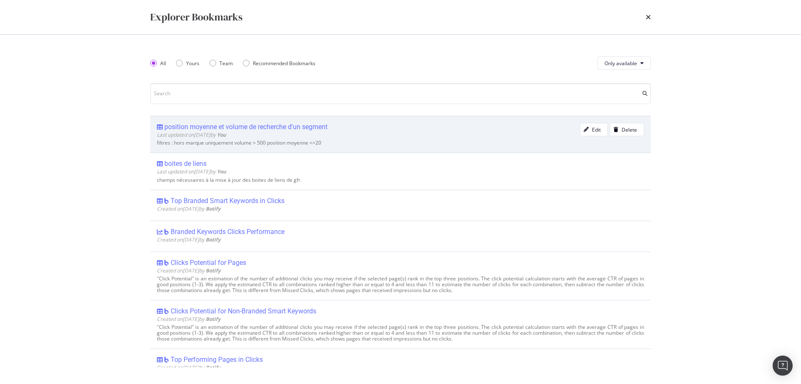
click at [241, 124] on div "position moyenne et volume de recherche d'un segment" at bounding box center [245, 127] width 163 height 8
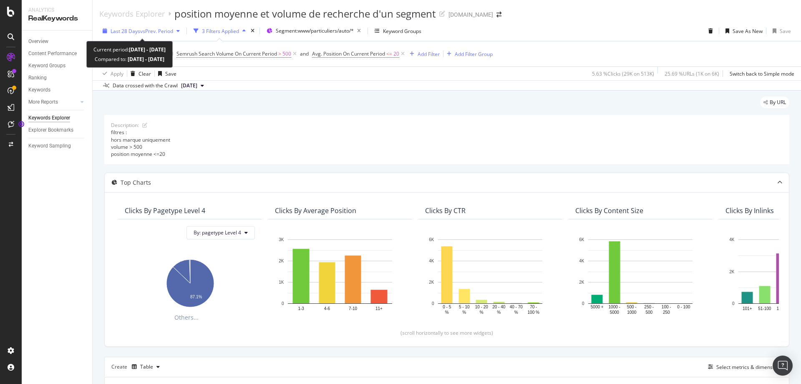
click at [138, 30] on span "Last 28 Days" at bounding box center [126, 31] width 30 height 7
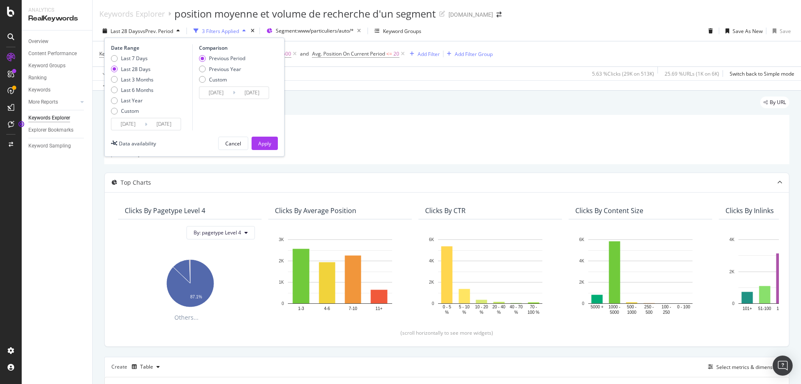
click at [129, 124] on input "[DATE]" at bounding box center [127, 124] width 33 height 12
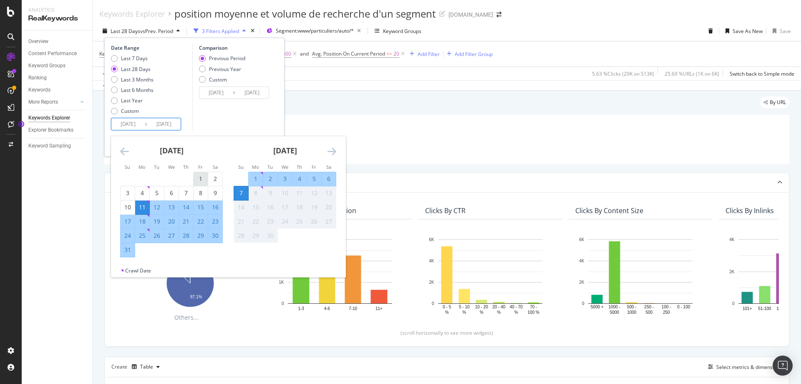
click at [198, 180] on div "1" at bounding box center [201, 178] width 14 height 8
type input "[DATE]"
click at [126, 254] on div "31" at bounding box center [128, 249] width 14 height 8
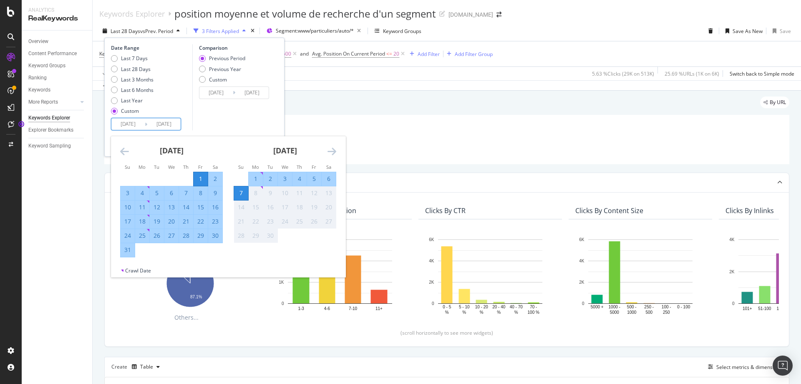
type input "[DATE]"
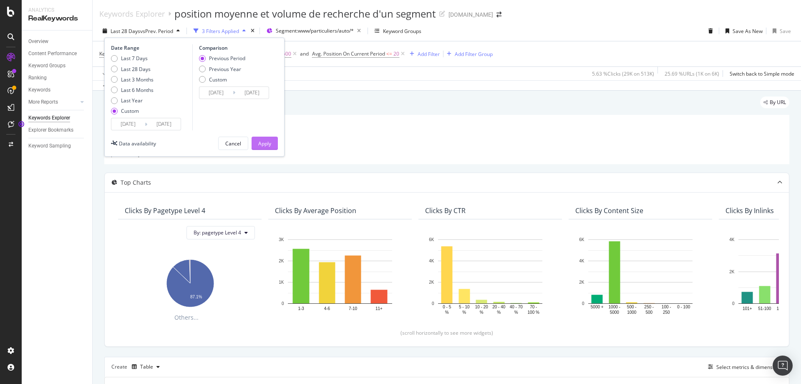
click at [266, 145] on div "Apply" at bounding box center [264, 143] width 13 height 7
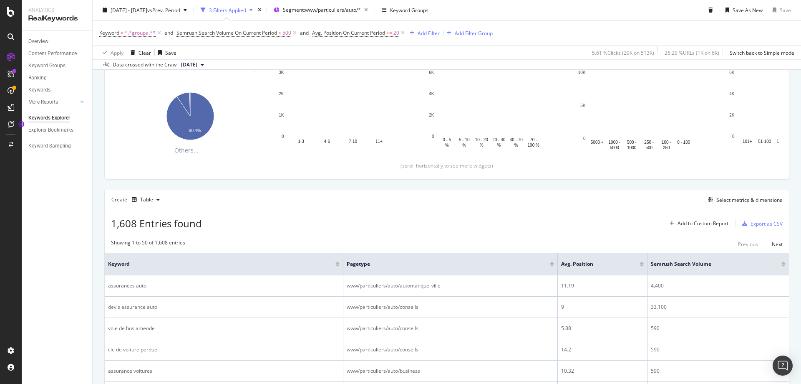
scroll to position [250, 0]
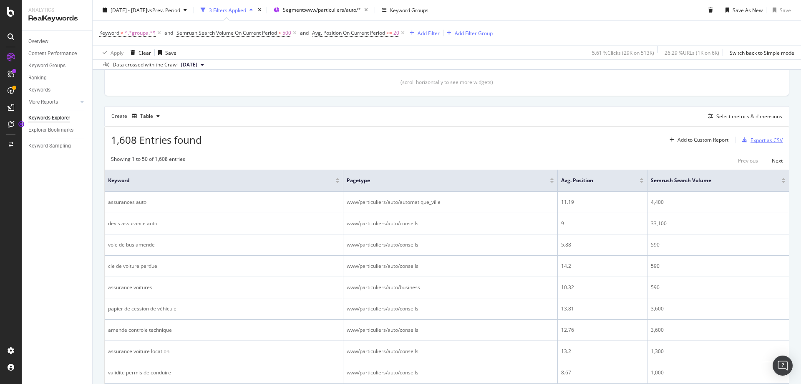
click at [758, 140] on div "Export as CSV" at bounding box center [767, 139] width 32 height 7
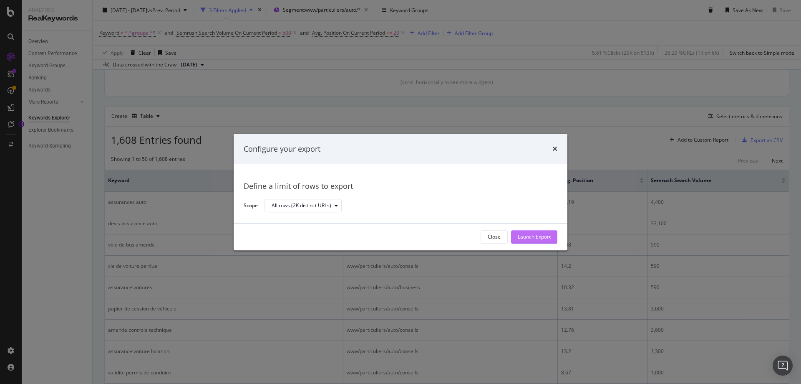
click at [532, 236] on div "Launch Export" at bounding box center [534, 236] width 33 height 7
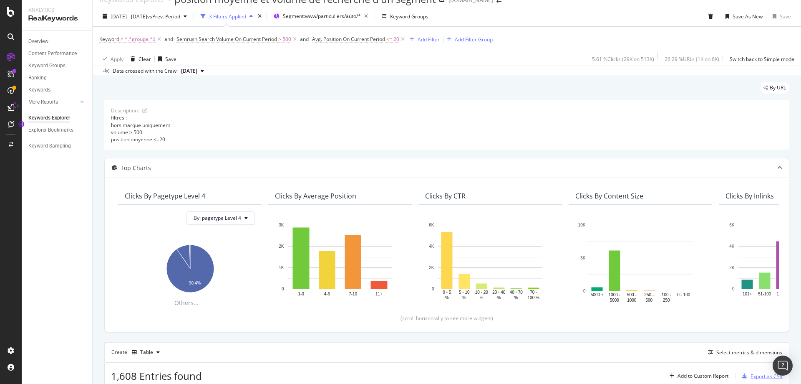
scroll to position [0, 0]
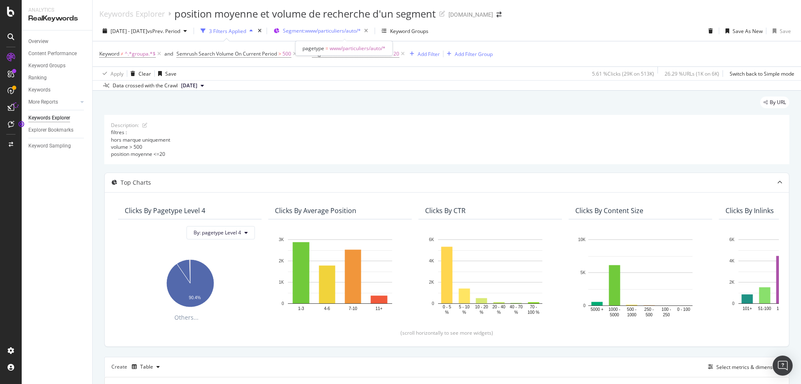
click at [356, 32] on span "Segment: www/particuliers/auto/*" at bounding box center [322, 30] width 78 height 7
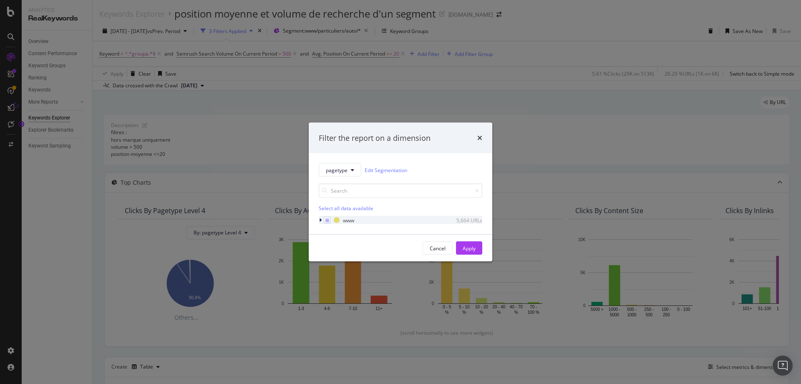
click at [321, 219] on icon "modal" at bounding box center [320, 219] width 3 height 5
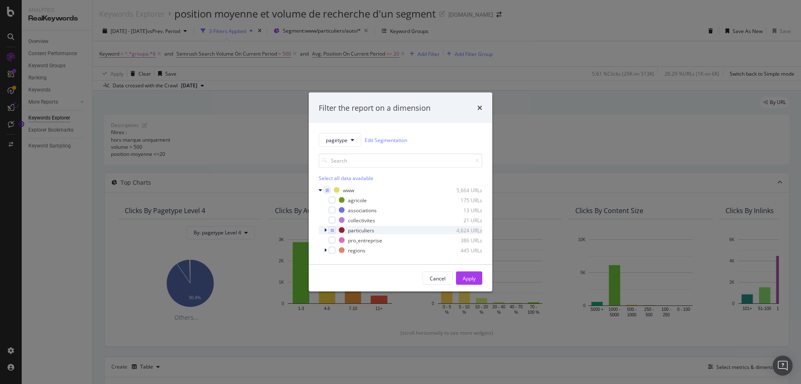
click at [327, 230] on div "modal" at bounding box center [326, 230] width 5 height 8
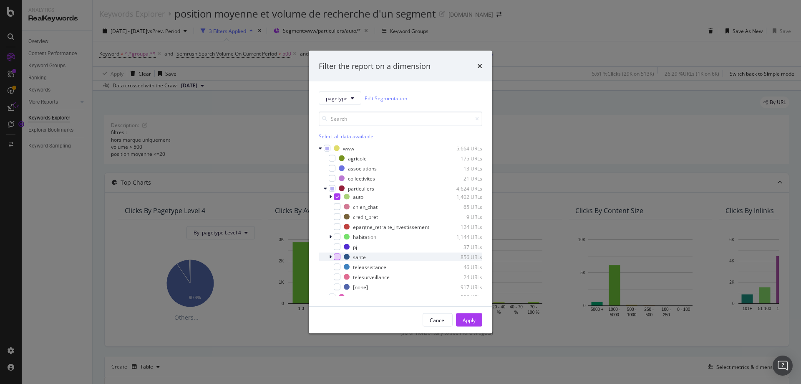
click at [336, 255] on div "modal" at bounding box center [337, 256] width 7 height 7
click at [336, 233] on div "modal" at bounding box center [337, 236] width 7 height 7
click at [472, 323] on div "Apply" at bounding box center [469, 319] width 13 height 7
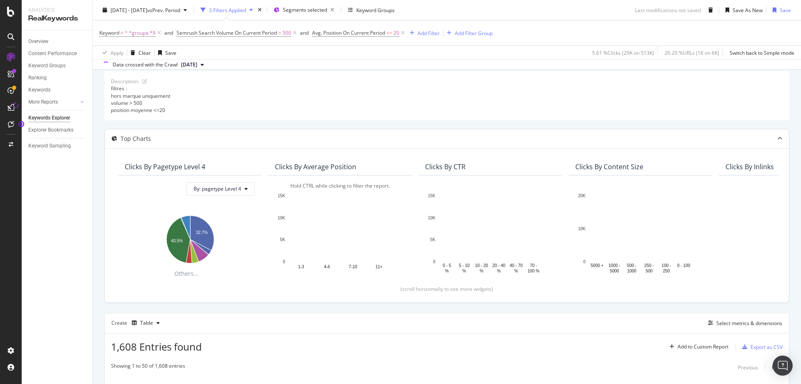
scroll to position [83, 0]
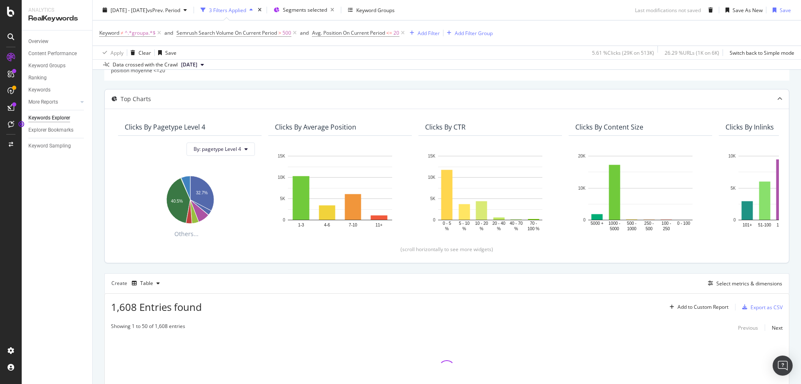
click at [433, 62] on div "Data crossed with the Crawl [DATE]" at bounding box center [447, 64] width 709 height 10
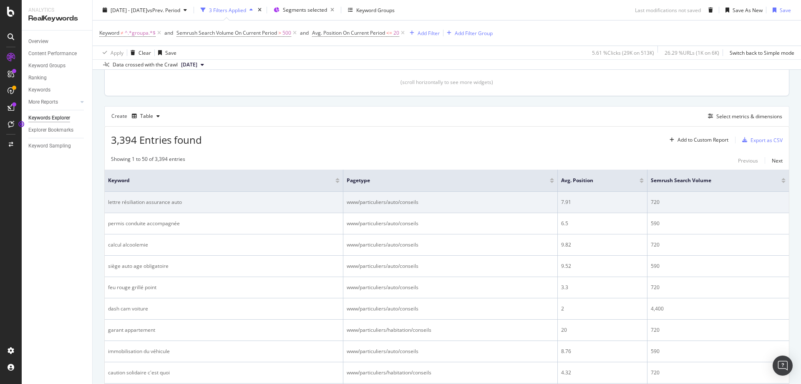
scroll to position [167, 0]
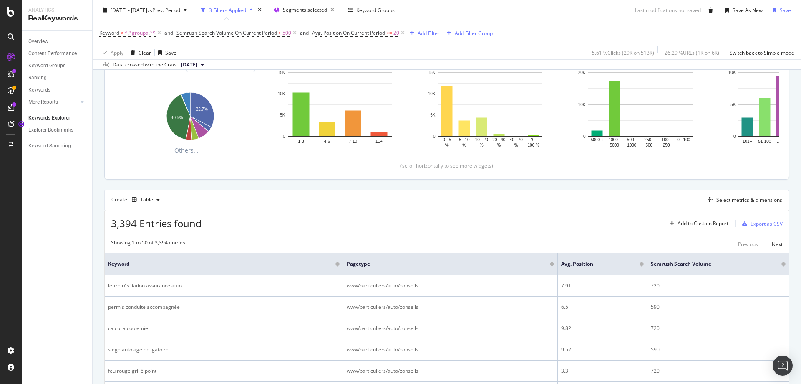
click at [368, 228] on div "3,394 Entries found Add to Custom Report Export as CSV" at bounding box center [447, 220] width 685 height 20
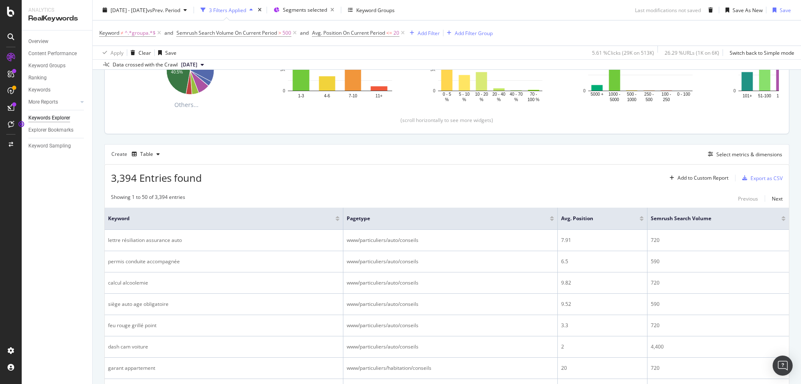
scroll to position [250, 0]
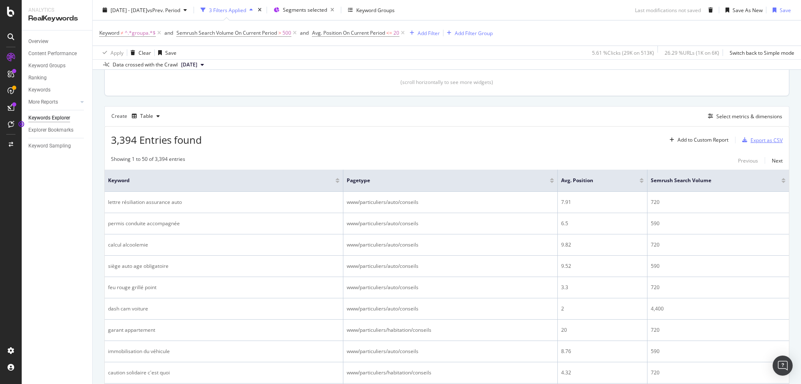
click at [760, 144] on div "Export as CSV" at bounding box center [761, 140] width 44 height 13
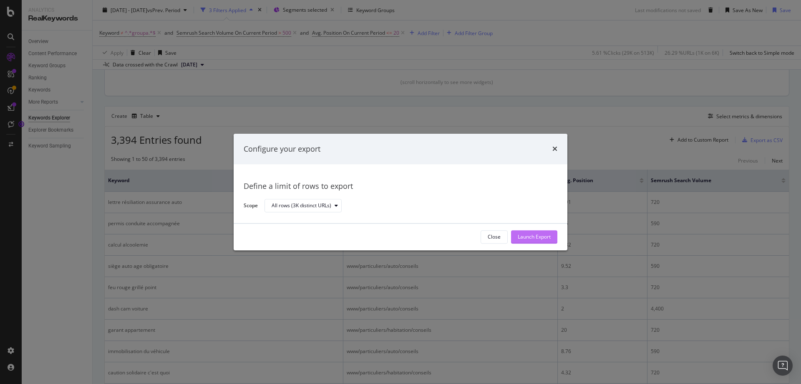
click at [546, 235] on div "Launch Export" at bounding box center [534, 236] width 33 height 7
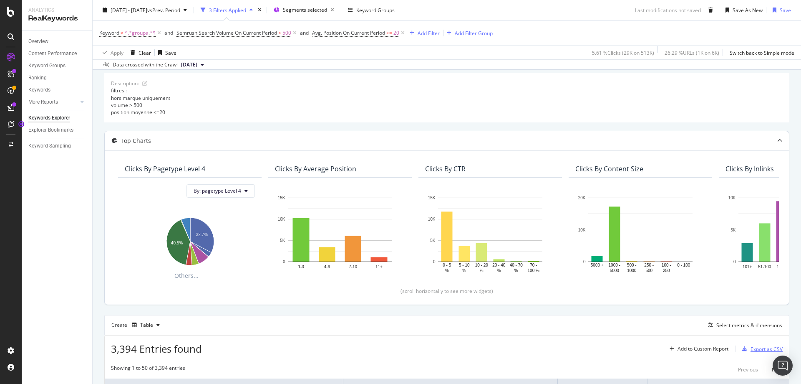
scroll to position [0, 0]
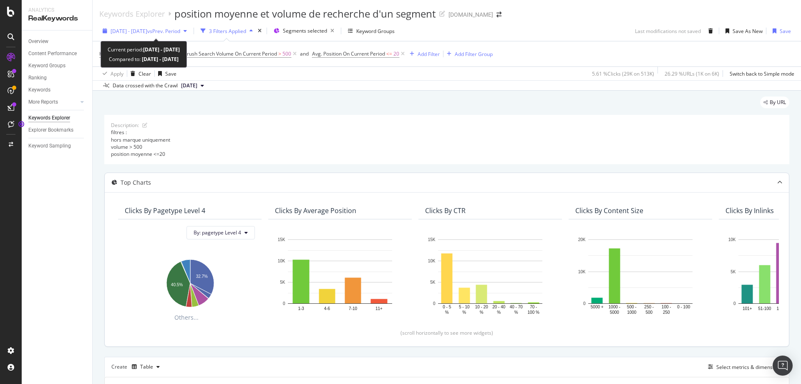
click at [147, 28] on span "[DATE] - [DATE]" at bounding box center [129, 31] width 37 height 7
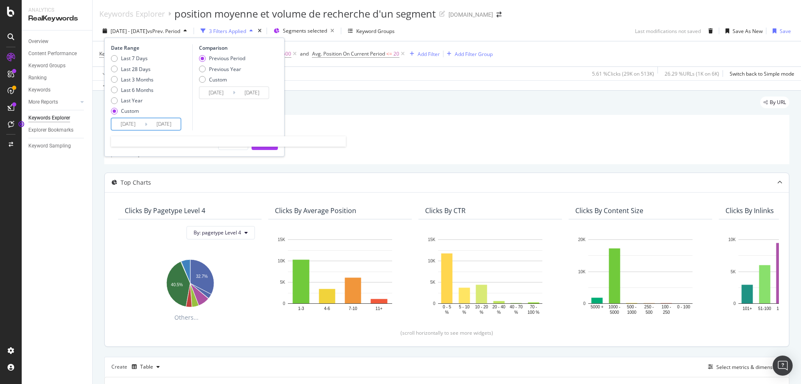
click at [131, 127] on input "[DATE]" at bounding box center [127, 124] width 33 height 12
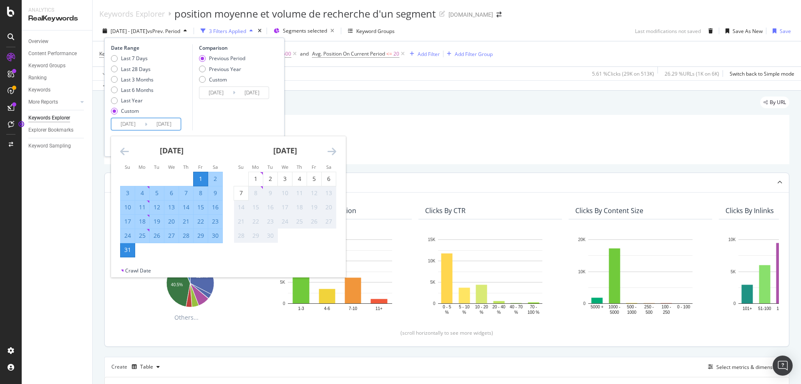
click at [125, 153] on icon "Move backward to switch to the previous month." at bounding box center [124, 151] width 9 height 10
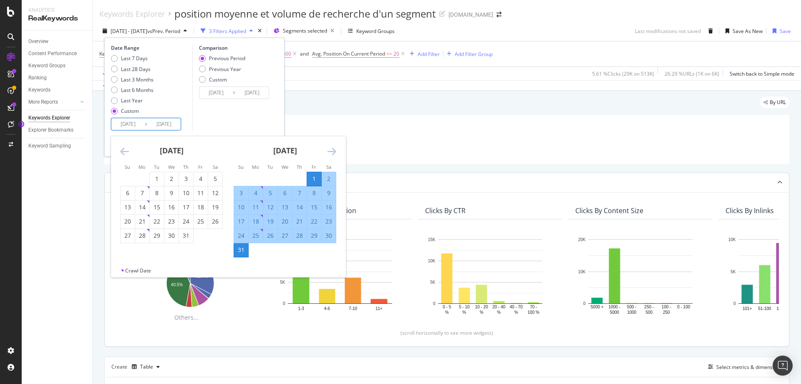
click at [125, 153] on icon "Move backward to switch to the previous month." at bounding box center [124, 151] width 9 height 10
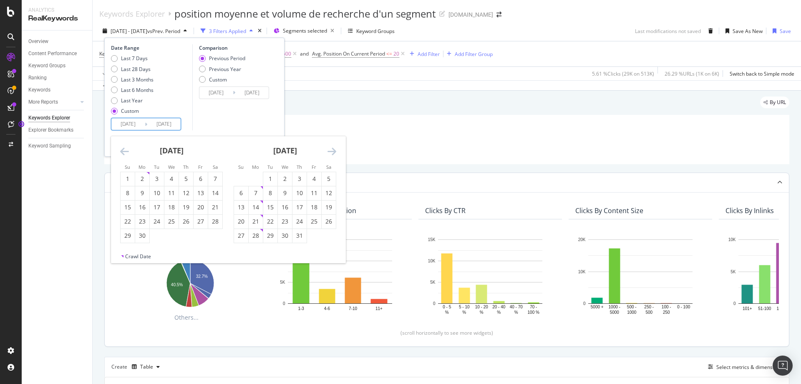
click at [126, 153] on icon "Move backward to switch to the previous month." at bounding box center [124, 151] width 9 height 10
click at [189, 178] on div "1" at bounding box center [186, 178] width 14 height 8
type input "[DATE]"
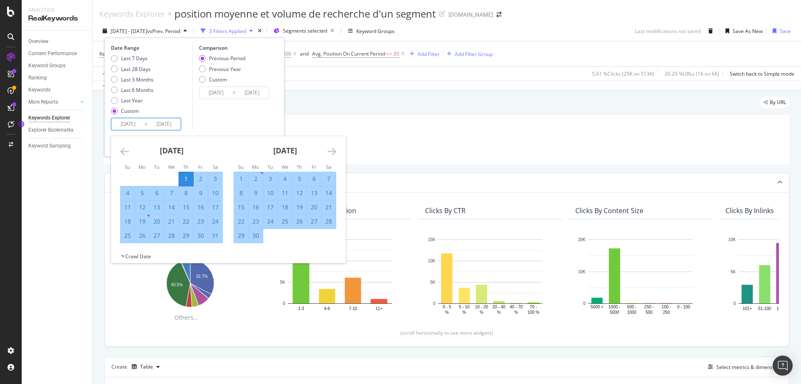
click at [218, 237] on div "31" at bounding box center [215, 235] width 14 height 8
type input "[DATE]"
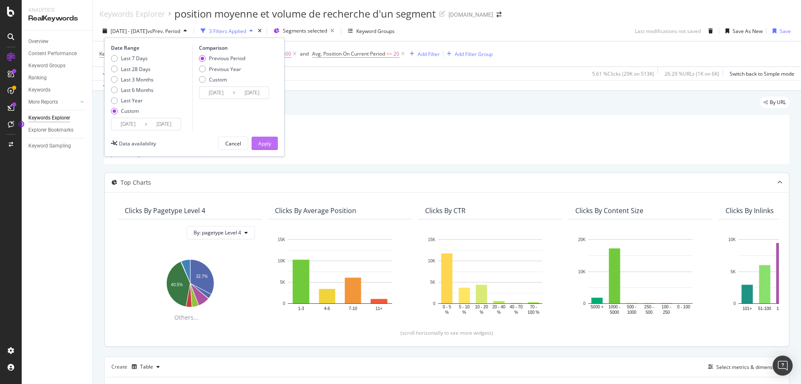
click at [272, 145] on button "Apply" at bounding box center [265, 142] width 26 height 13
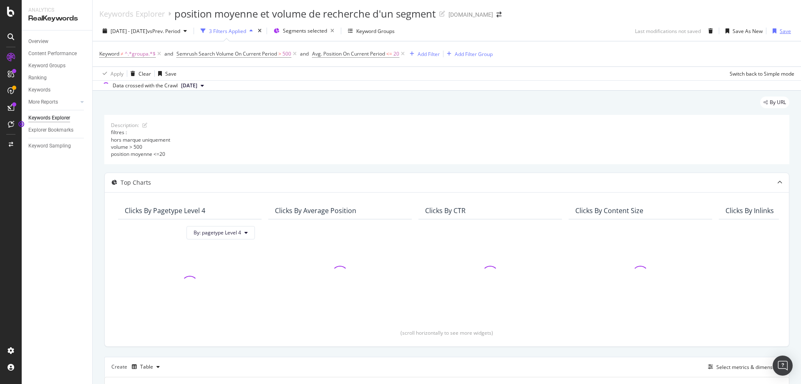
click at [780, 29] on div "Save" at bounding box center [785, 31] width 11 height 7
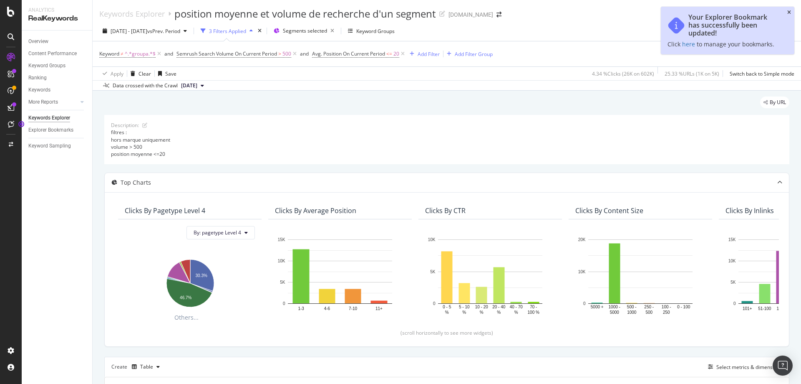
click at [789, 12] on icon "close toast" at bounding box center [790, 12] width 4 height 5
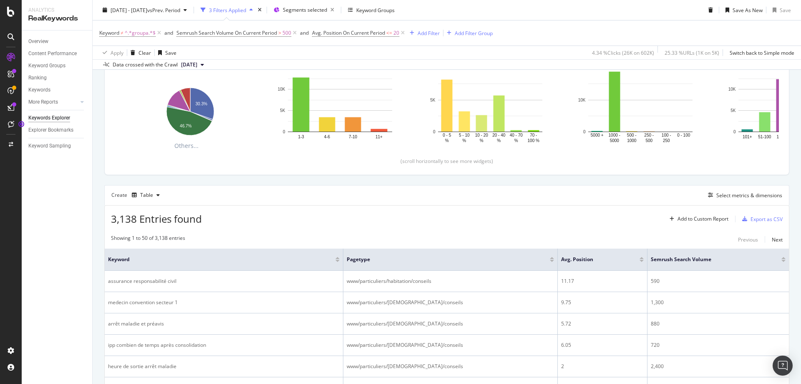
scroll to position [209, 0]
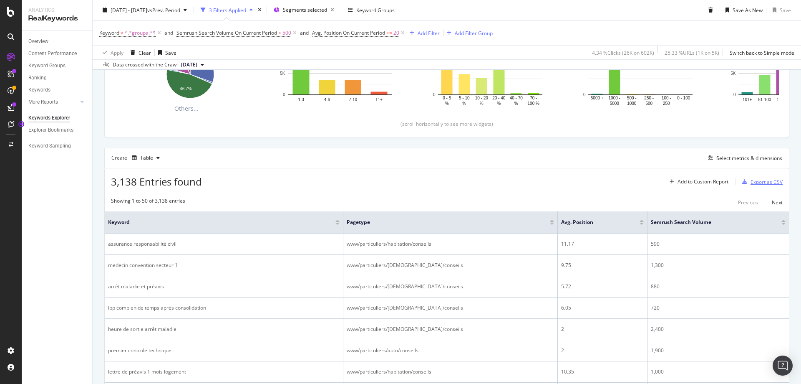
click at [765, 184] on div "Export as CSV" at bounding box center [767, 181] width 32 height 7
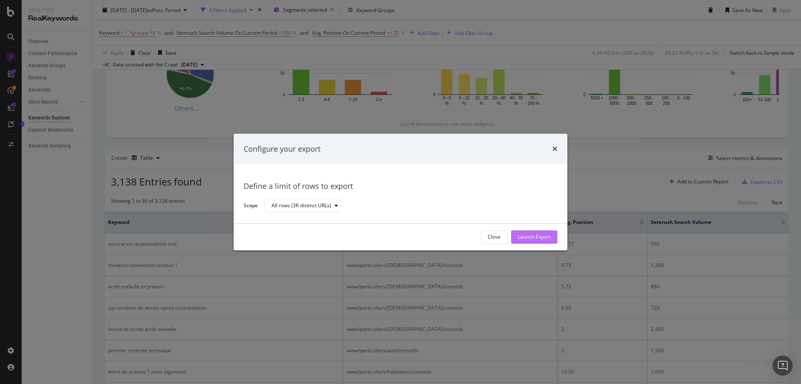
click at [528, 233] on div "Launch Export" at bounding box center [534, 236] width 33 height 7
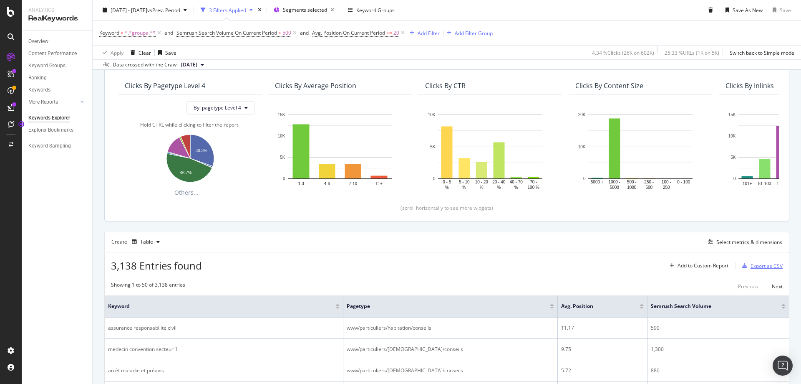
scroll to position [0, 0]
